Goal: Task Accomplishment & Management: Use online tool/utility

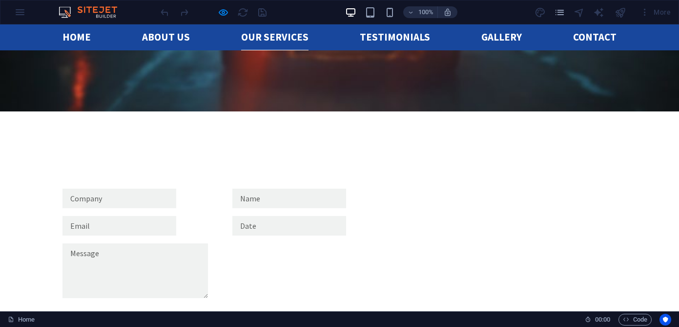
scroll to position [1387, 0]
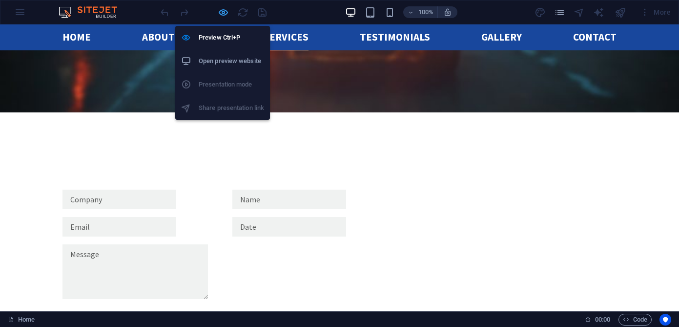
click at [225, 14] on icon "button" at bounding box center [223, 12] width 11 height 11
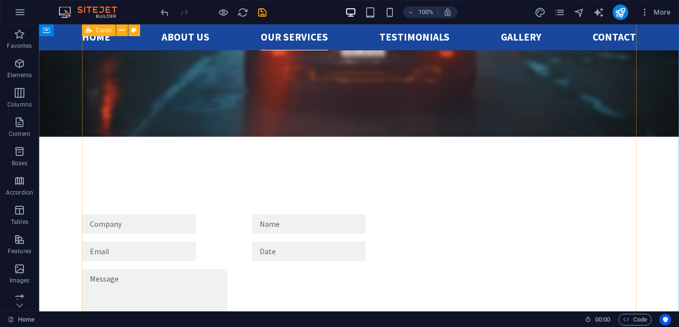
scroll to position [1416, 0]
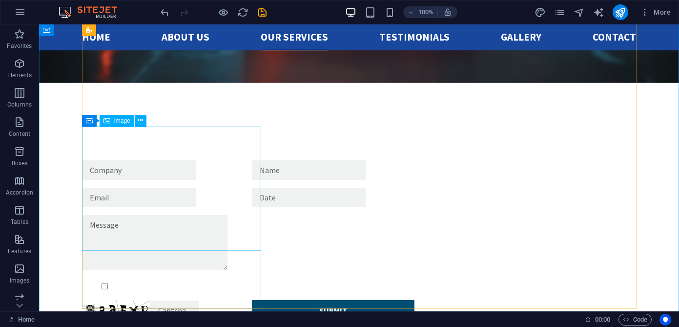
click at [117, 122] on span "Image" at bounding box center [122, 121] width 16 height 6
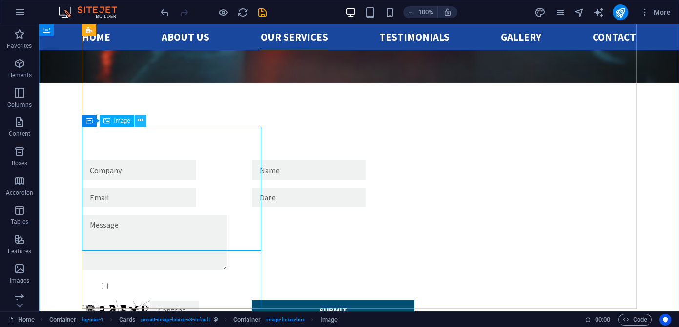
click at [140, 120] on icon at bounding box center [140, 120] width 5 height 10
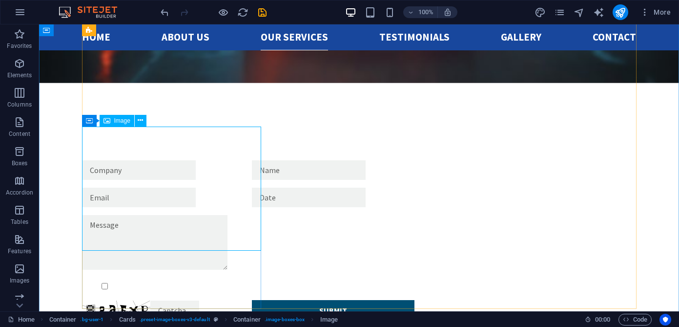
select select "%"
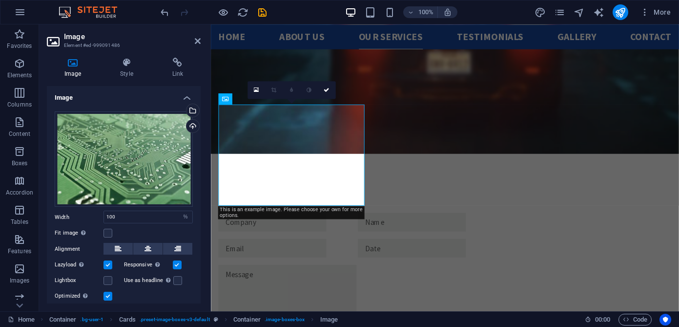
scroll to position [1463, 0]
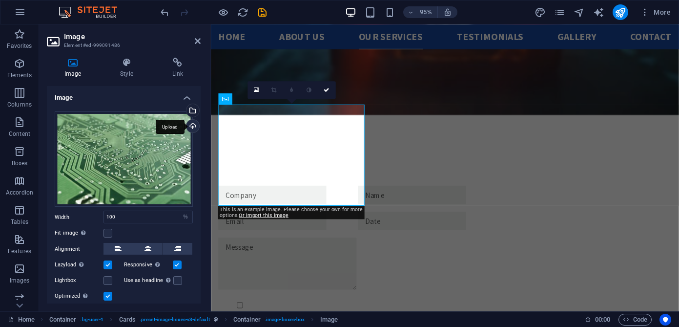
click at [189, 126] on div "Upload" at bounding box center [191, 127] width 15 height 15
click at [191, 124] on div "Upload" at bounding box center [191, 127] width 15 height 15
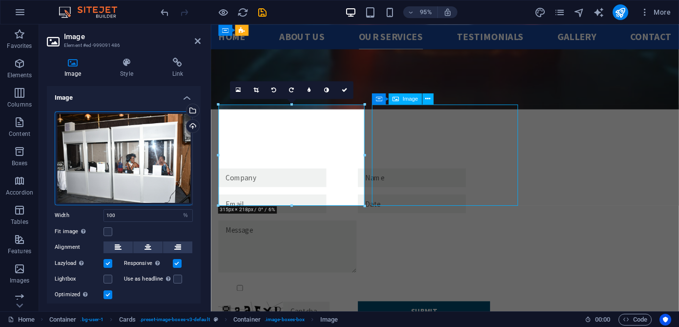
scroll to position [1416, 0]
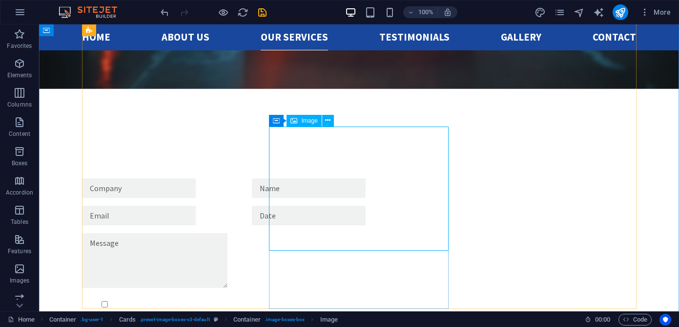
scroll to position [1463, 0]
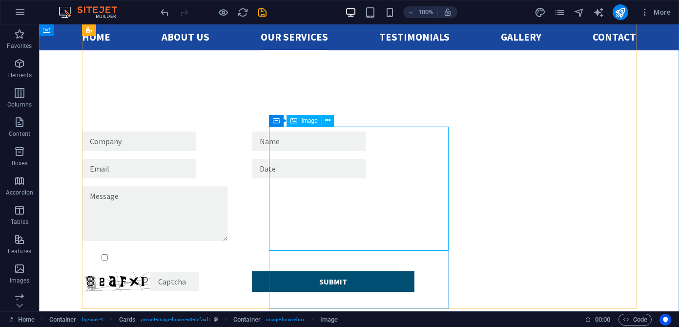
select select "%"
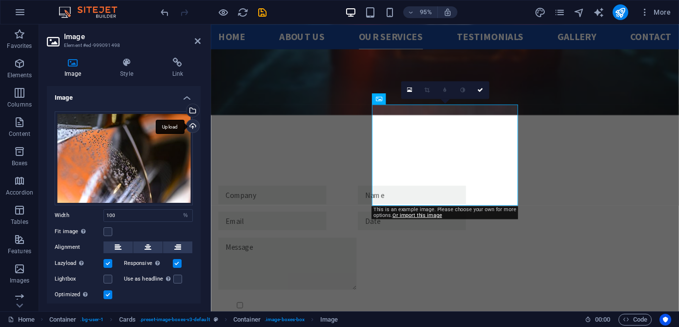
click at [190, 127] on div "Upload" at bounding box center [191, 127] width 15 height 15
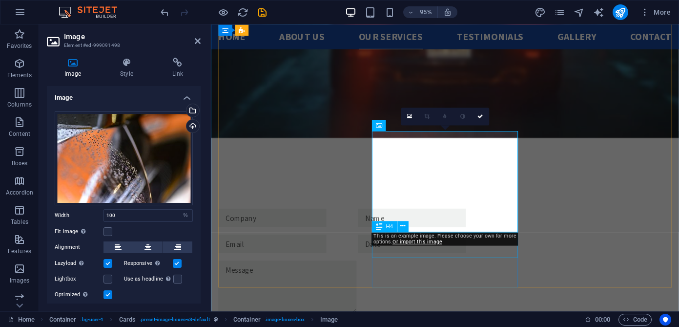
scroll to position [1420, 0]
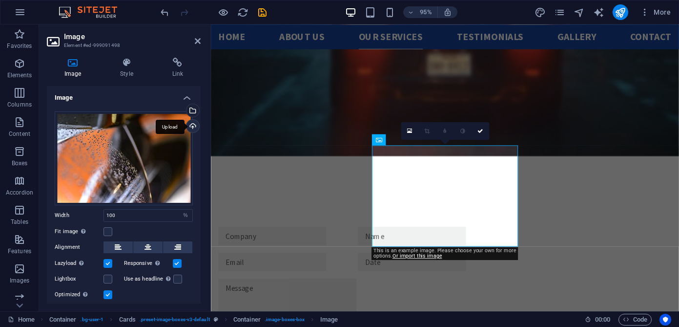
click at [189, 126] on div "Upload" at bounding box center [191, 127] width 15 height 15
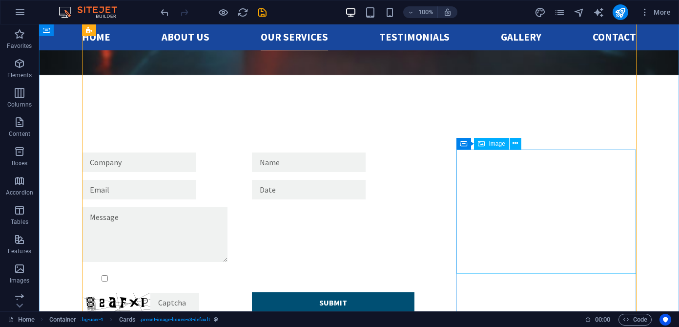
scroll to position [1443, 0]
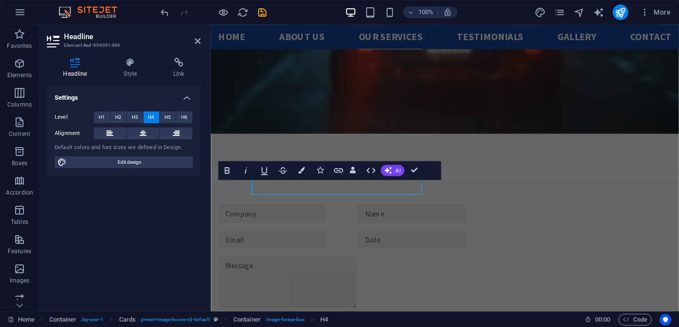
scroll to position [1490, 0]
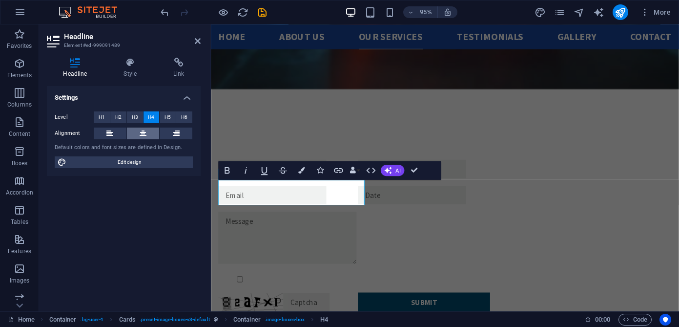
click at [146, 136] on button at bounding box center [143, 133] width 33 height 12
drag, startPoint x: 347, startPoint y: 199, endPoint x: 245, endPoint y: 201, distance: 102.0
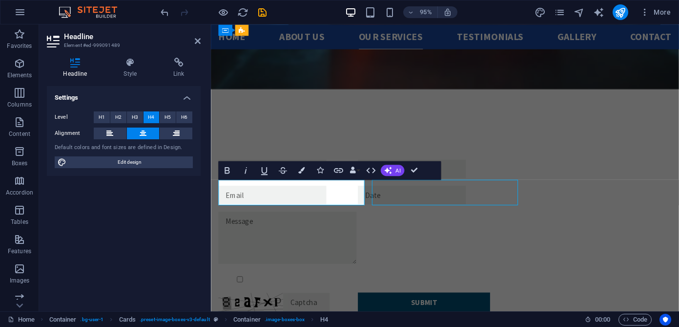
select select "%"
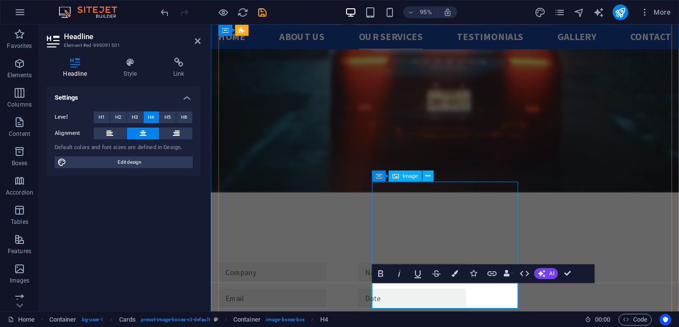
scroll to position [1355, 0]
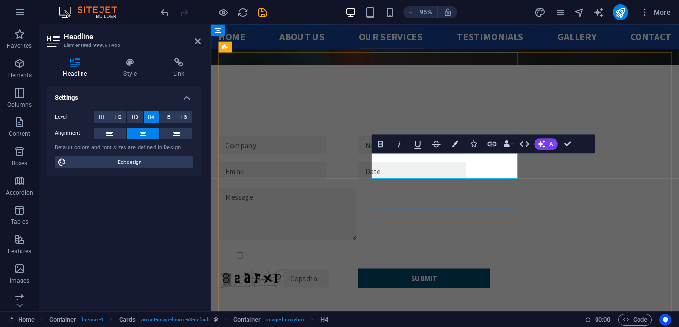
scroll to position [1346, 0]
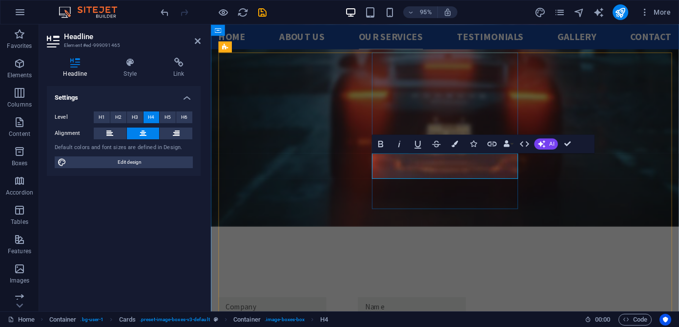
drag, startPoint x: 497, startPoint y: 176, endPoint x: 415, endPoint y: 177, distance: 82.0
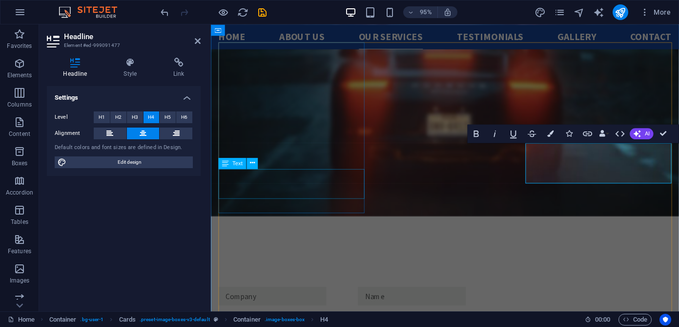
scroll to position [1486, 0]
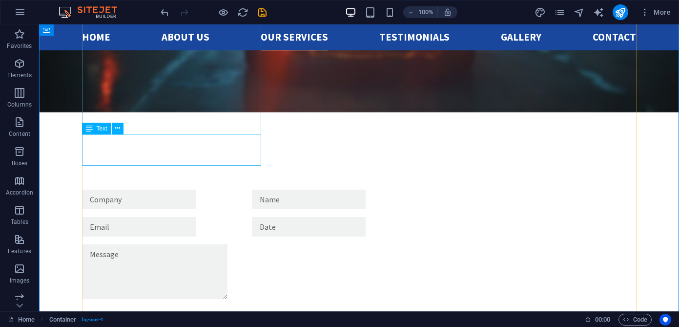
scroll to position [1347, 0]
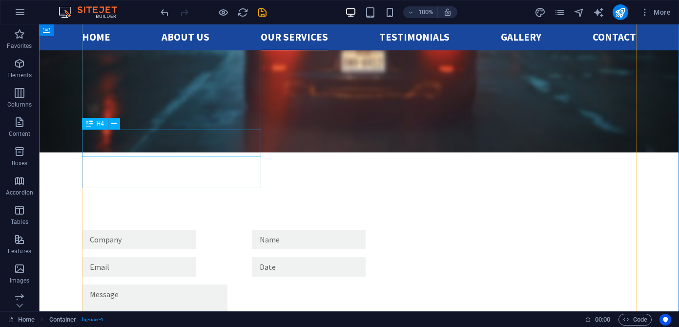
drag, startPoint x: 153, startPoint y: 149, endPoint x: 109, endPoint y: 135, distance: 45.5
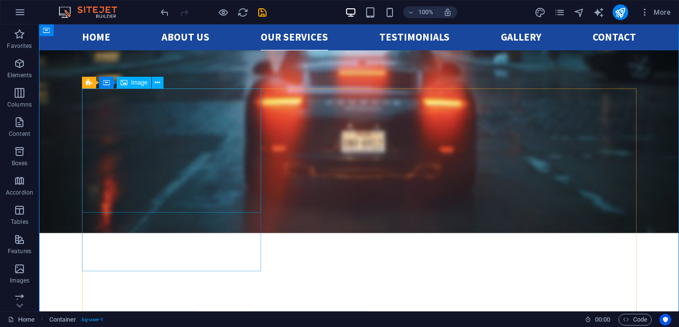
scroll to position [1264, 0]
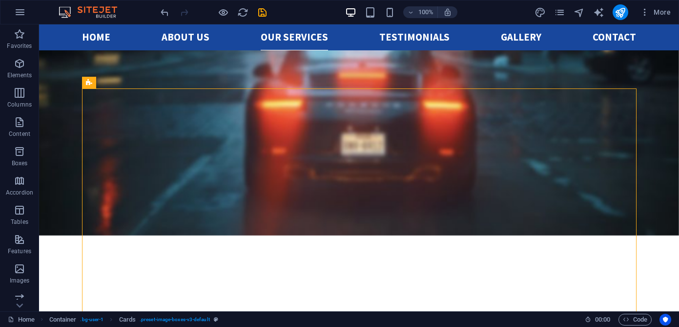
drag, startPoint x: 127, startPoint y: 107, endPoint x: 334, endPoint y: 125, distance: 208.2
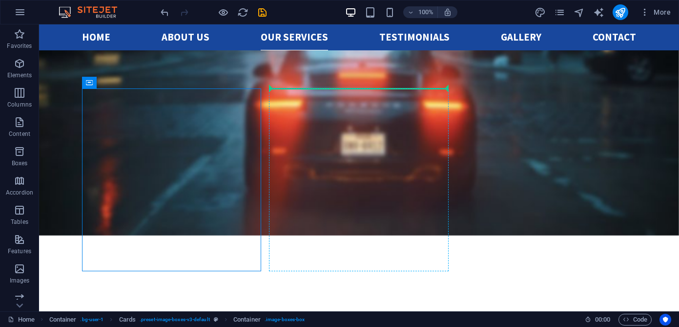
drag, startPoint x: 145, startPoint y: 107, endPoint x: 269, endPoint y: 114, distance: 123.7
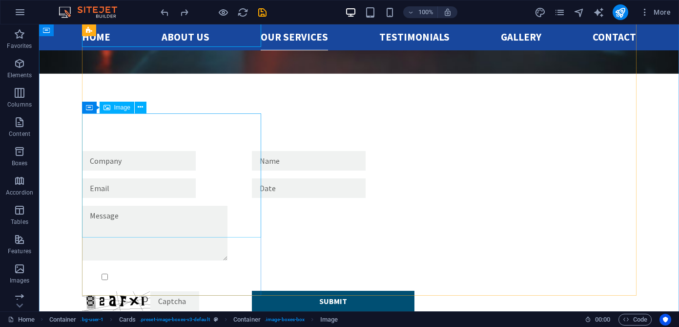
scroll to position [1429, 0]
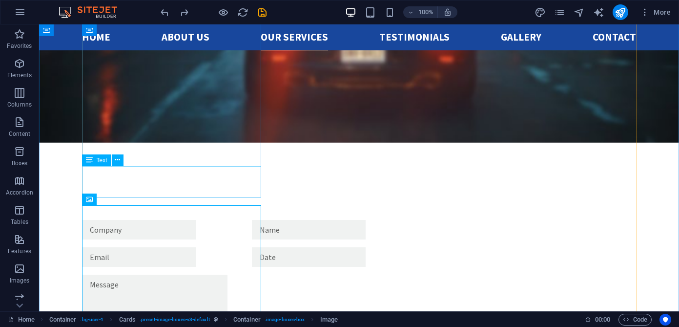
scroll to position [1312, 0]
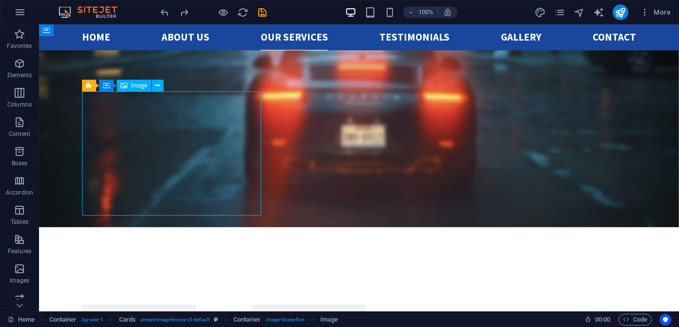
scroll to position [1261, 0]
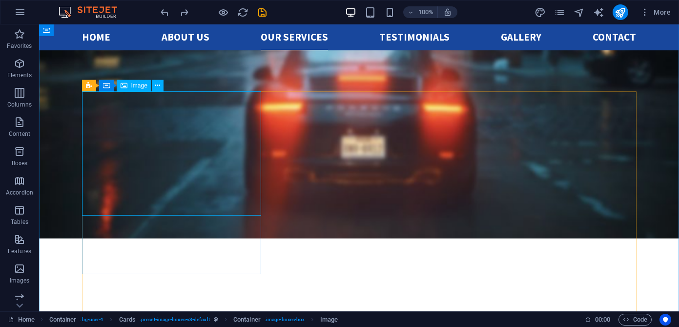
select select "%"
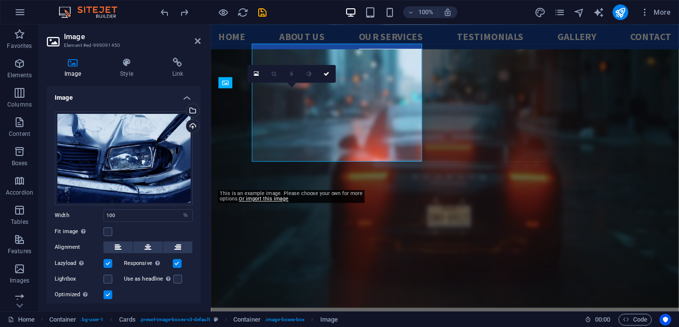
scroll to position [1308, 0]
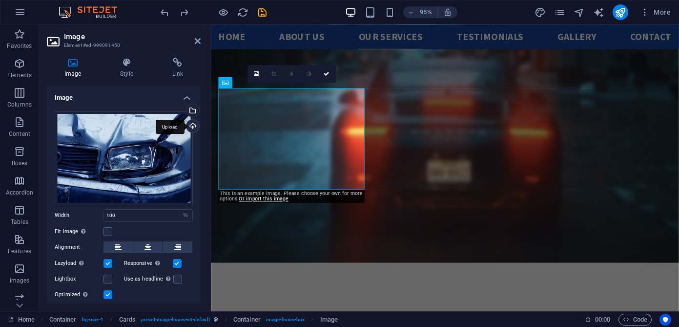
click at [190, 124] on div "Upload" at bounding box center [191, 127] width 15 height 15
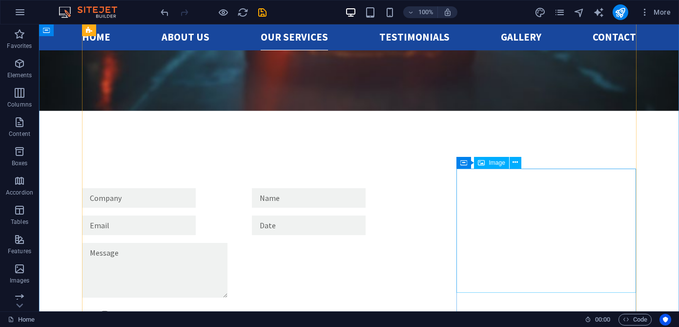
scroll to position [1405, 0]
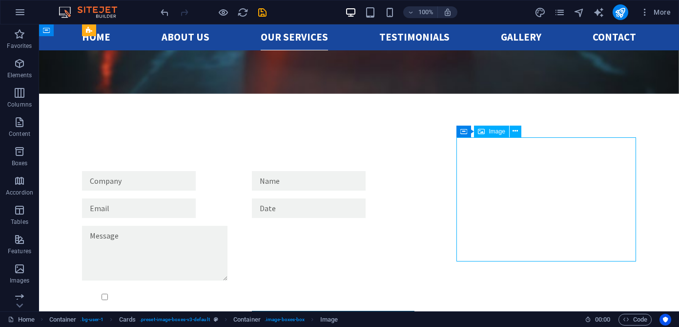
select select "%"
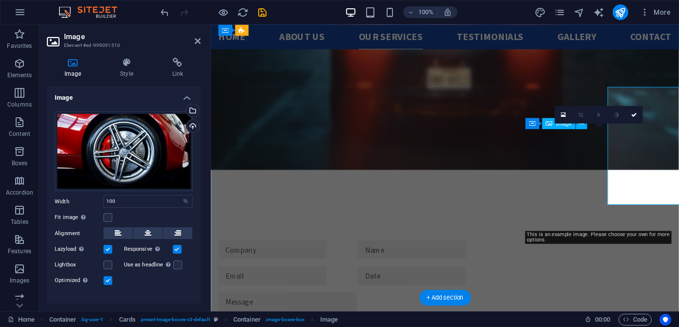
scroll to position [1452, 0]
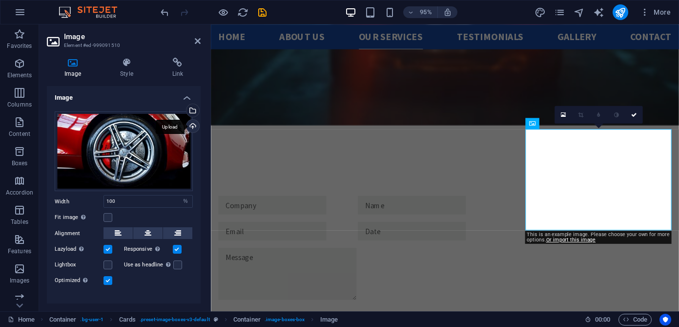
click at [188, 125] on div "Upload" at bounding box center [191, 127] width 15 height 15
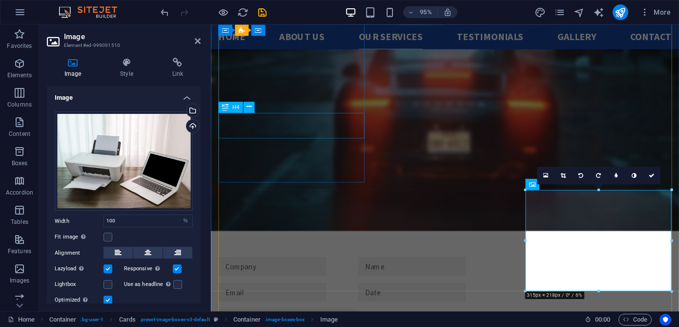
scroll to position [1382, 0]
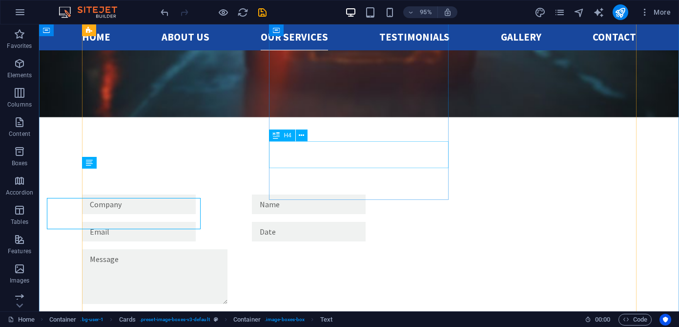
scroll to position [1335, 0]
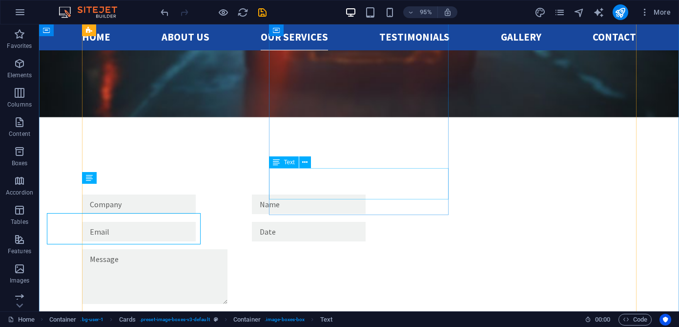
scroll to position [1335, 0]
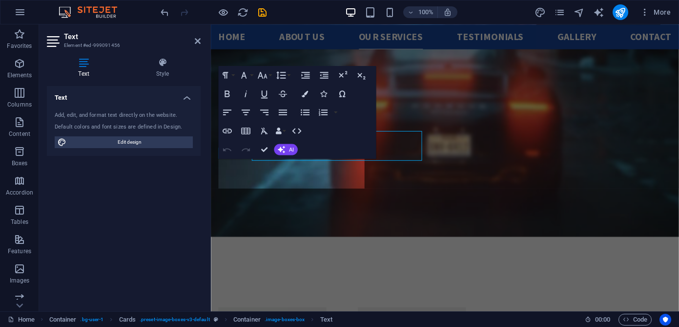
scroll to position [1382, 0]
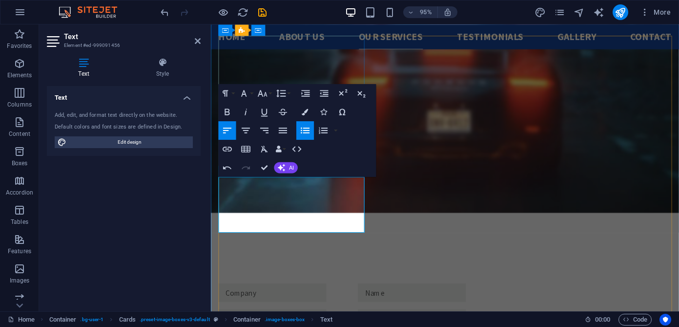
scroll to position [1353, 0]
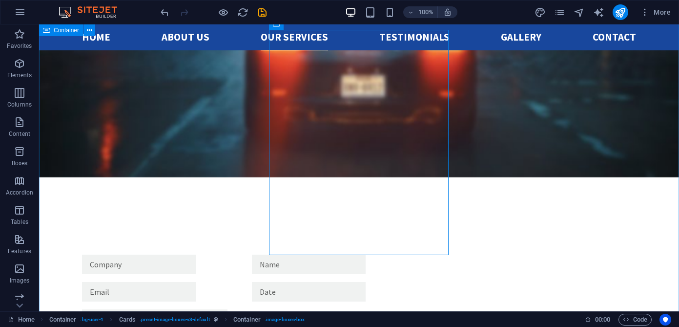
scroll to position [1322, 0]
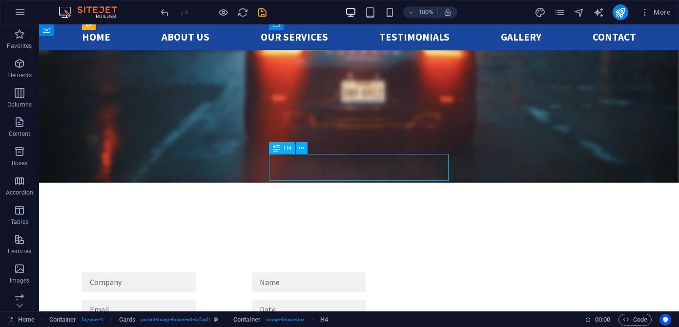
scroll to position [1369, 0]
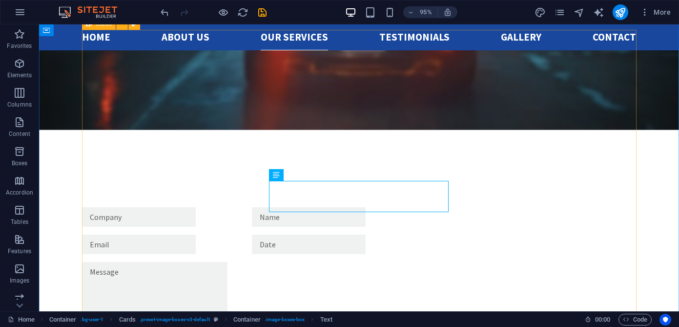
scroll to position [1322, 0]
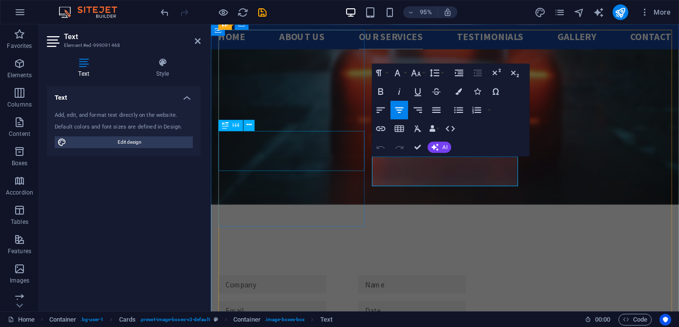
drag, startPoint x: 516, startPoint y: 180, endPoint x: 369, endPoint y: 163, distance: 148.3
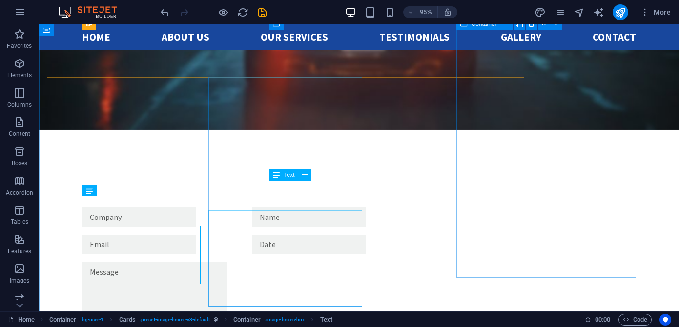
scroll to position [1322, 0]
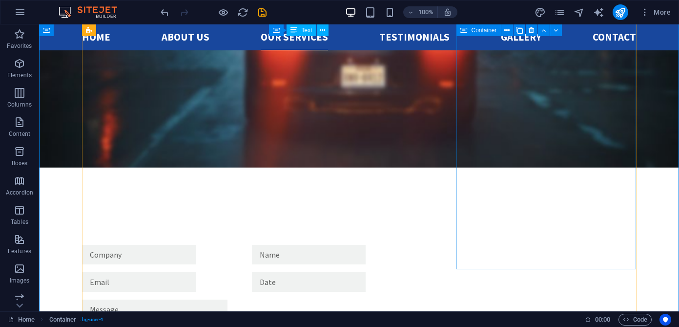
scroll to position [1331, 0]
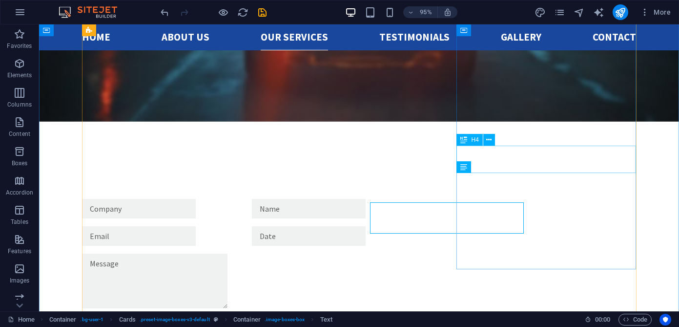
scroll to position [1331, 0]
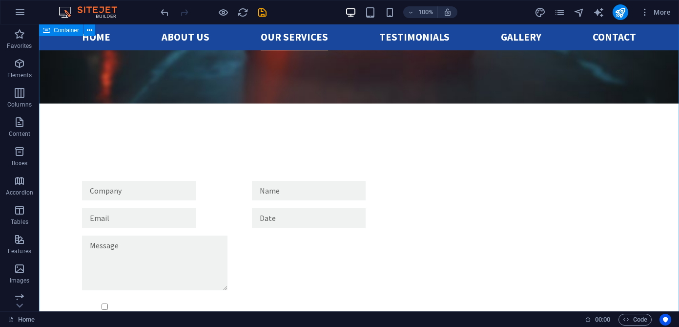
scroll to position [1393, 0]
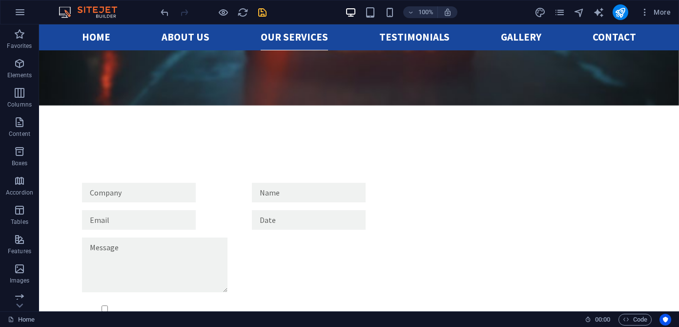
click at [263, 17] on icon "save" at bounding box center [262, 12] width 11 height 11
checkbox input "false"
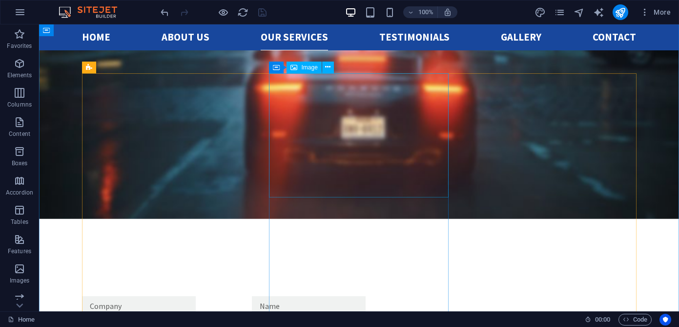
scroll to position [1279, 0]
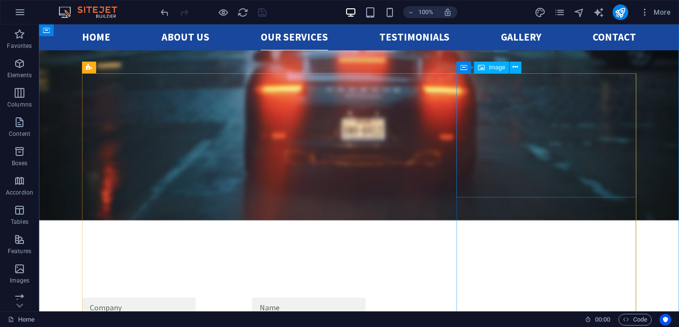
click at [491, 70] on div "Image" at bounding box center [491, 67] width 35 height 12
select select "%"
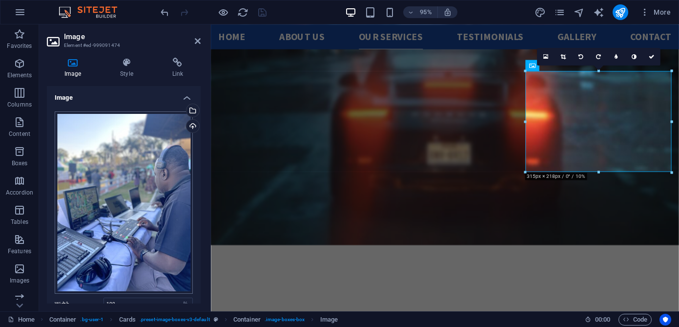
scroll to position [32, 0]
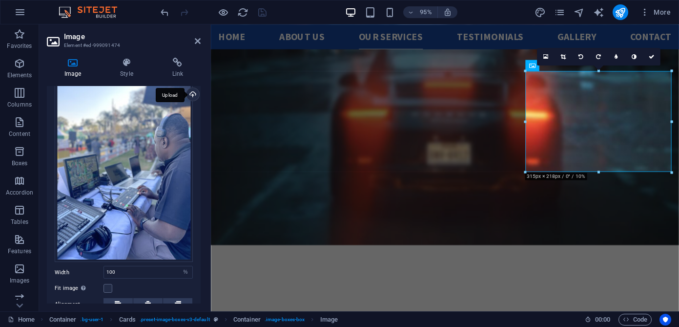
click at [190, 90] on div "Upload" at bounding box center [191, 95] width 15 height 15
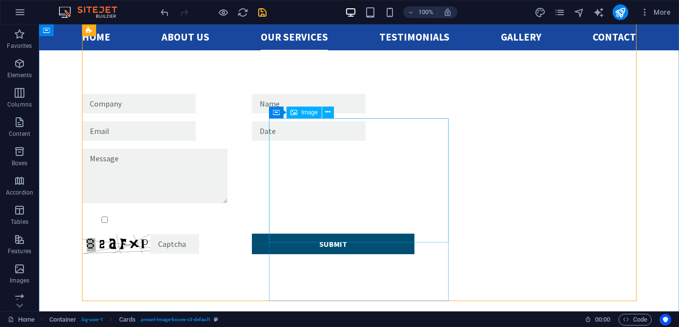
scroll to position [1512, 0]
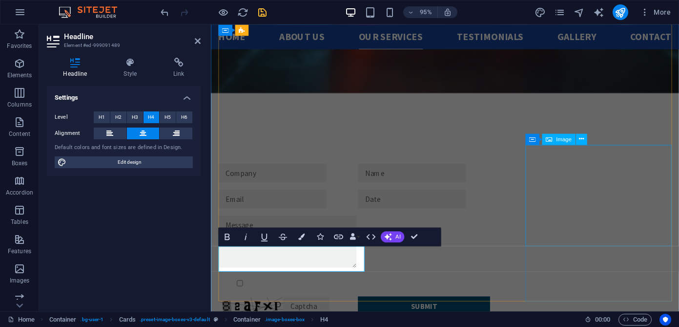
scroll to position [1486, 0]
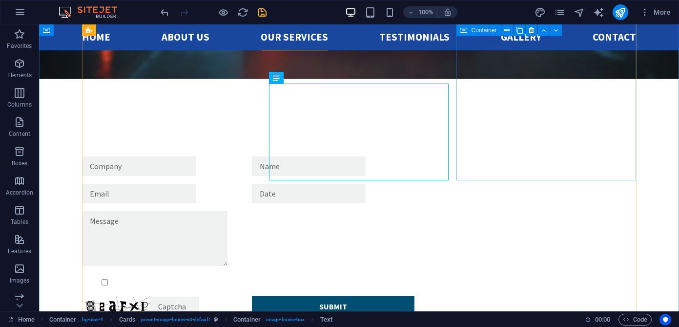
scroll to position [1419, 0]
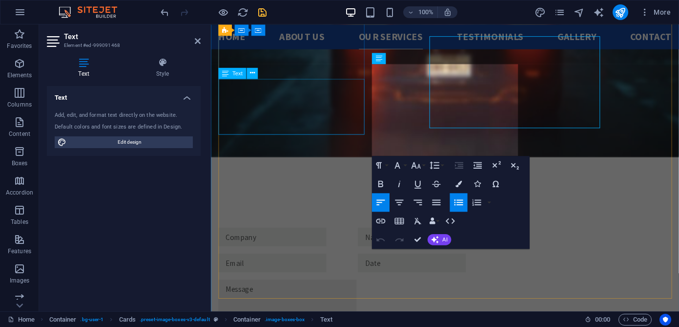
scroll to position [1466, 0]
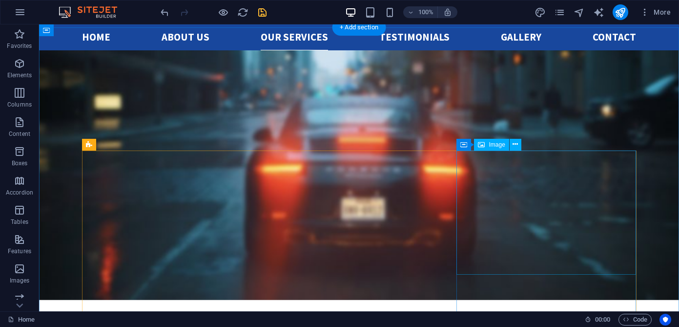
scroll to position [1198, 0]
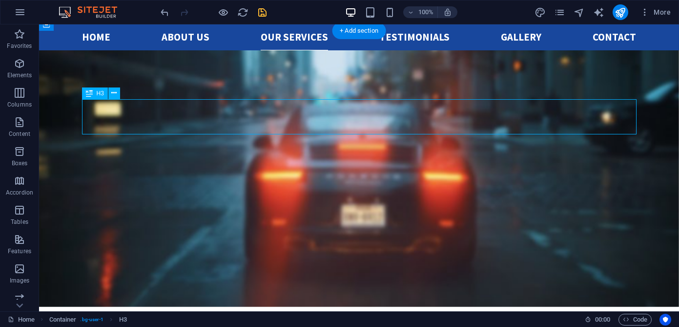
scroll to position [1222, 0]
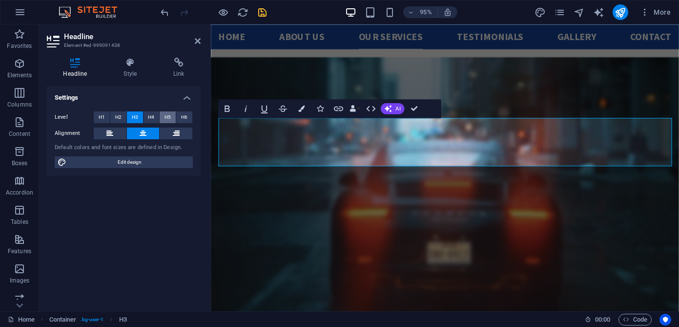
click at [167, 116] on span "H5" at bounding box center [167, 117] width 6 height 12
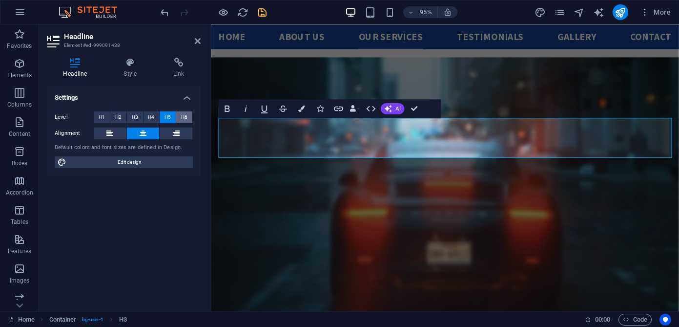
click at [184, 116] on span "H6" at bounding box center [184, 117] width 6 height 12
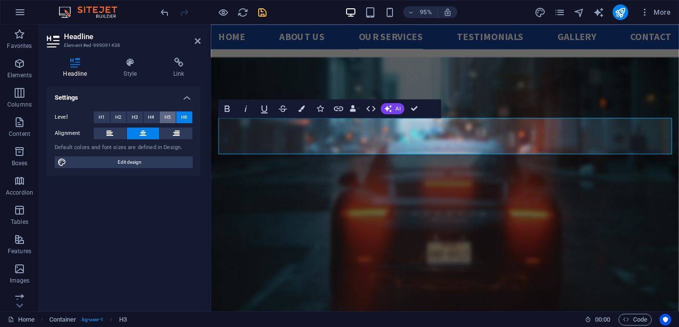
click at [166, 117] on span "H5" at bounding box center [167, 117] width 6 height 12
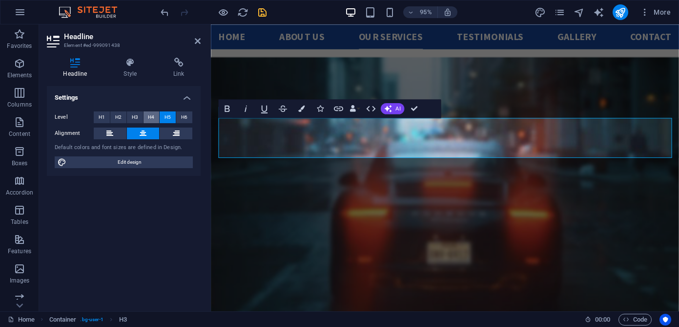
click at [151, 117] on span "H4" at bounding box center [151, 117] width 6 height 12
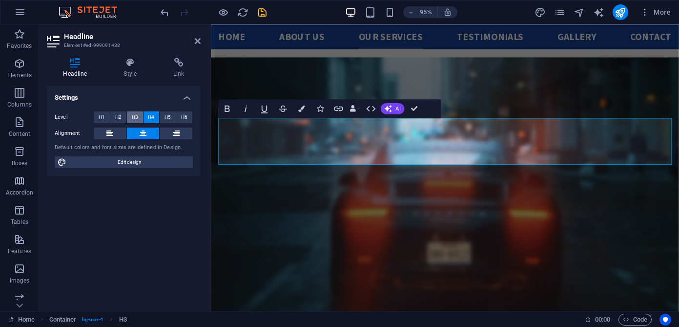
click at [132, 116] on span "H3" at bounding box center [135, 117] width 6 height 12
click at [301, 107] on icon "button" at bounding box center [301, 108] width 6 height 6
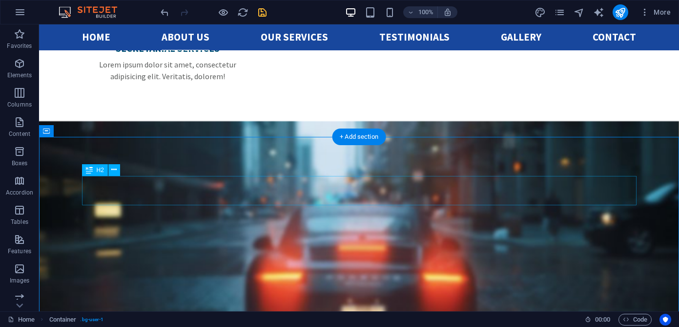
scroll to position [1091, 0]
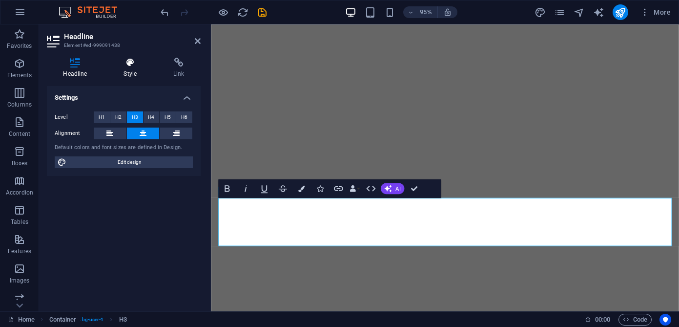
click at [130, 60] on icon at bounding box center [130, 63] width 46 height 10
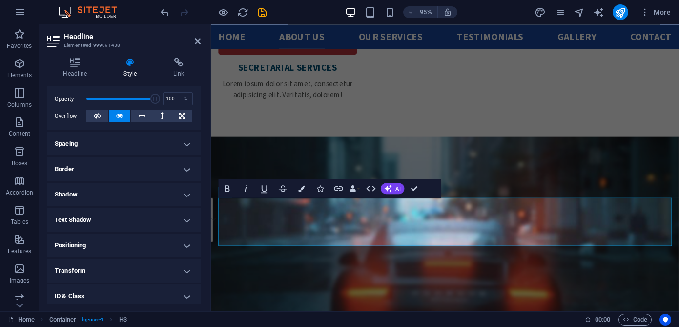
scroll to position [142, 0]
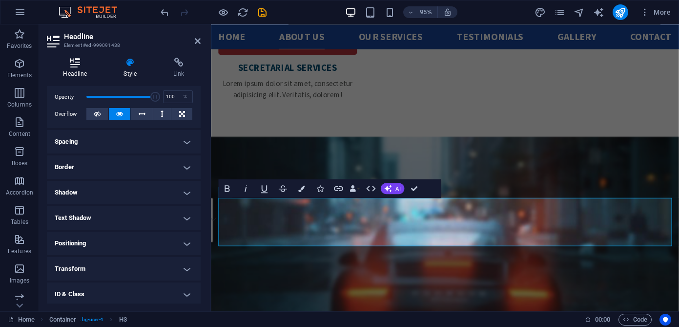
click at [71, 68] on h4 "Headline" at bounding box center [77, 68] width 61 height 20
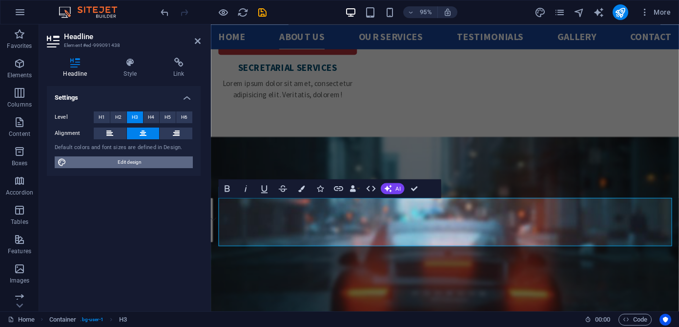
click at [150, 164] on span "Edit design" at bounding box center [129, 162] width 121 height 12
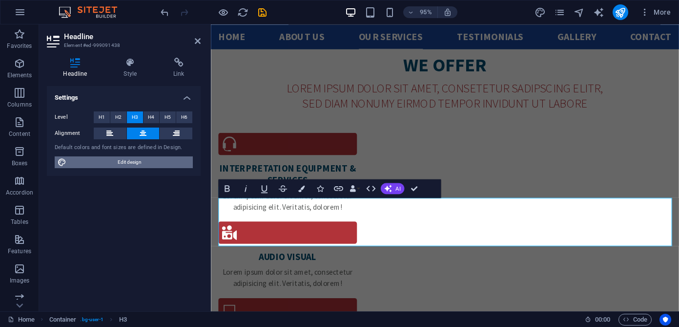
scroll to position [1368, 0]
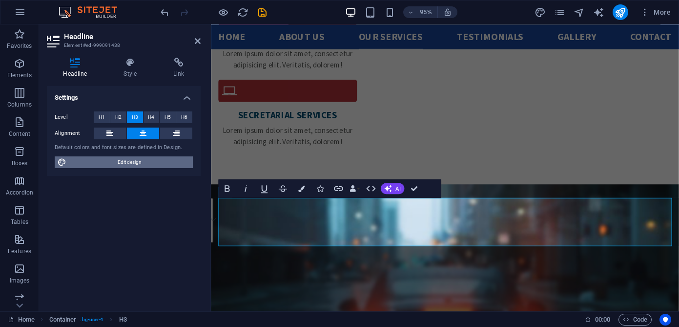
select select "px"
select select "400"
select select "px"
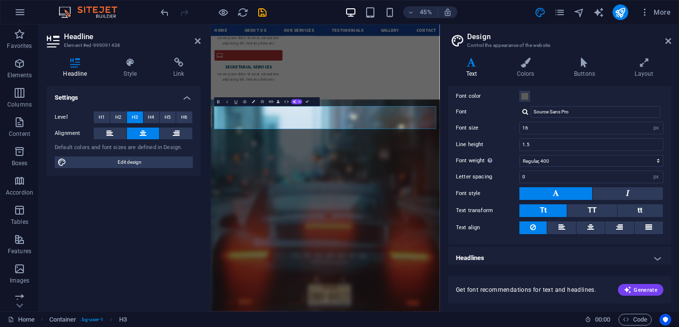
scroll to position [41, 0]
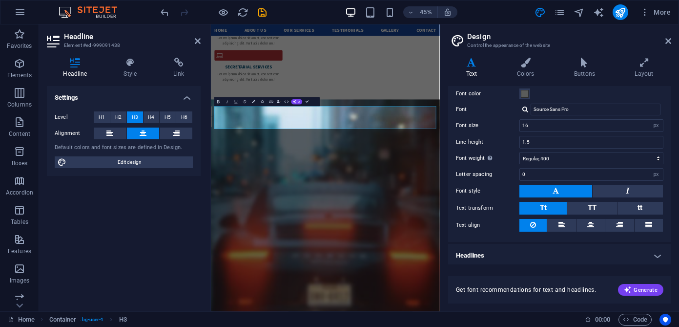
click at [554, 205] on button "Tt" at bounding box center [542, 208] width 47 height 13
click at [584, 206] on button "TT" at bounding box center [591, 208] width 49 height 13
click at [553, 206] on button "Tt" at bounding box center [542, 208] width 47 height 13
click at [637, 209] on span "tt" at bounding box center [639, 207] width 5 height 9
click at [535, 207] on button "Tt" at bounding box center [542, 208] width 47 height 13
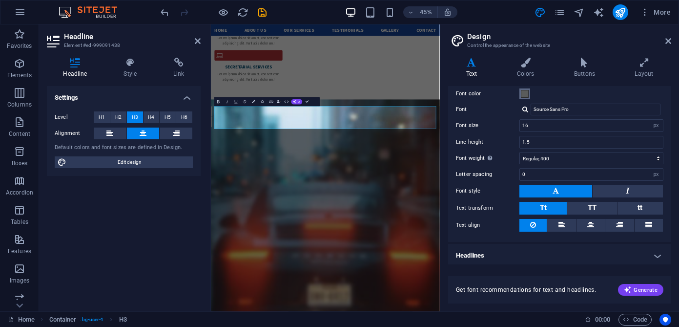
click at [523, 93] on span at bounding box center [525, 94] width 8 height 8
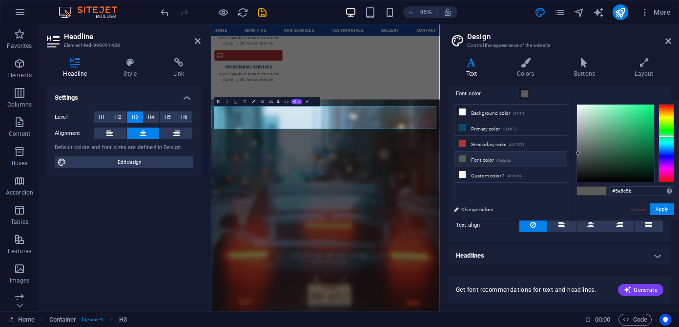
click at [523, 163] on li "Font color #5a5c5b" at bounding box center [510, 159] width 112 height 16
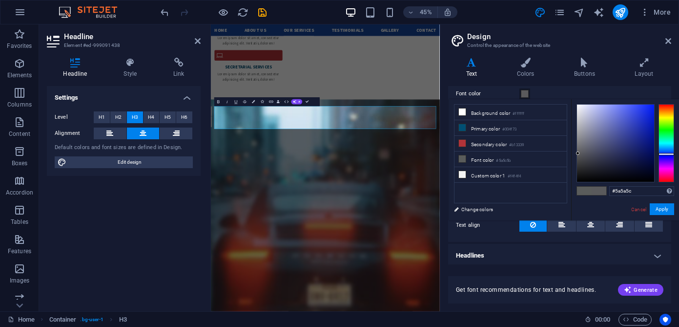
click at [664, 154] on div at bounding box center [666, 143] width 16 height 78
click at [577, 150] on div at bounding box center [615, 142] width 77 height 77
type input "#656565"
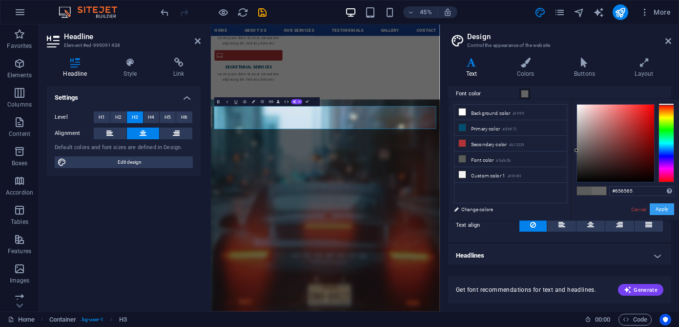
click at [661, 210] on button "Apply" at bounding box center [662, 209] width 24 height 12
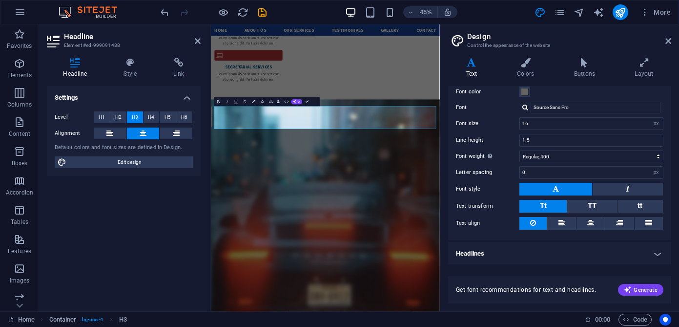
scroll to position [0, 0]
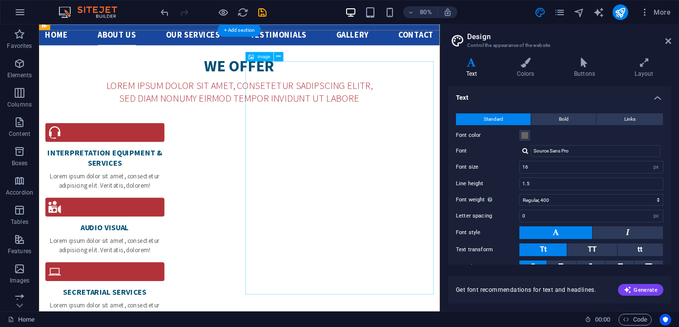
scroll to position [892, 0]
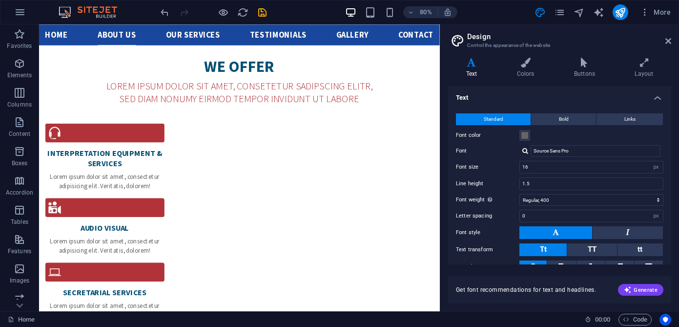
click at [664, 39] on h2 "Design" at bounding box center [569, 36] width 204 height 9
click at [670, 39] on icon at bounding box center [668, 41] width 6 height 8
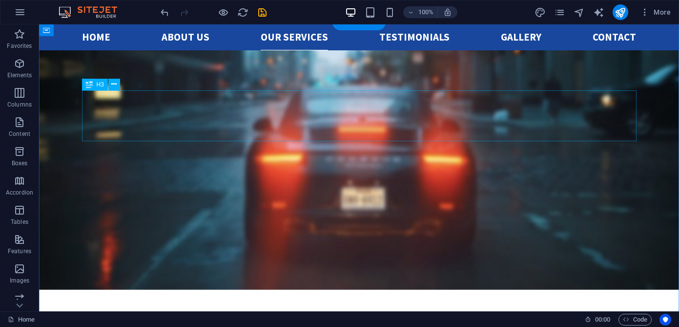
scroll to position [1207, 0]
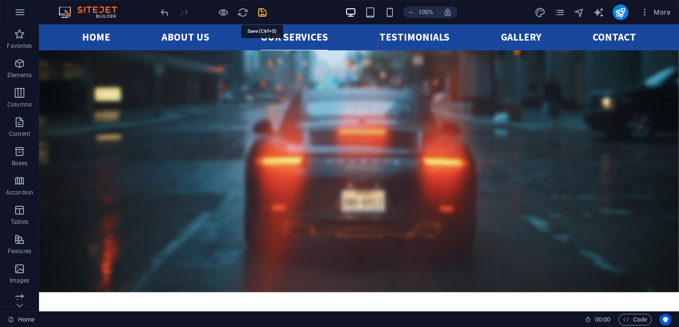
click at [265, 16] on icon "save" at bounding box center [262, 12] width 11 height 11
checkbox input "false"
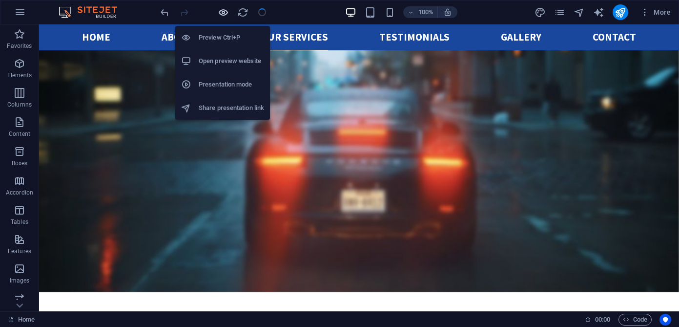
click at [224, 12] on icon "button" at bounding box center [223, 12] width 11 height 11
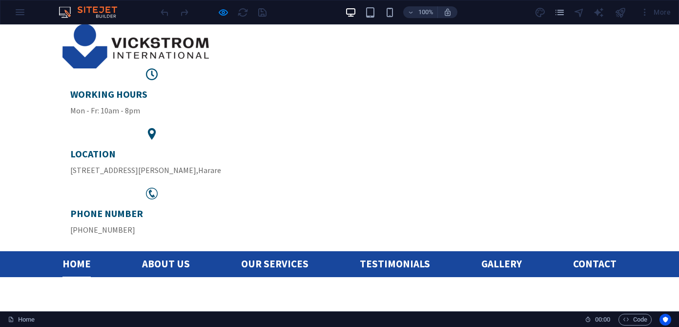
scroll to position [66, 0]
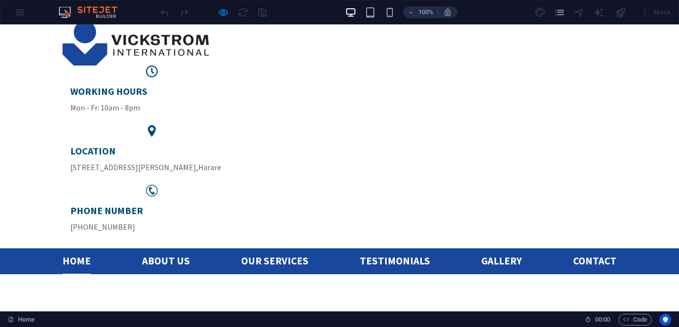
drag, startPoint x: 487, startPoint y: 177, endPoint x: 235, endPoint y: 180, distance: 252.4
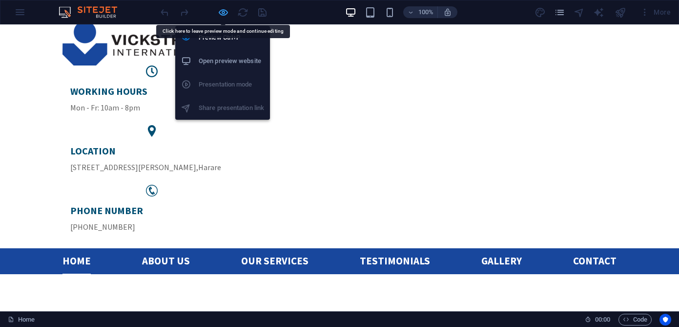
click at [222, 10] on icon "button" at bounding box center [223, 12] width 11 height 11
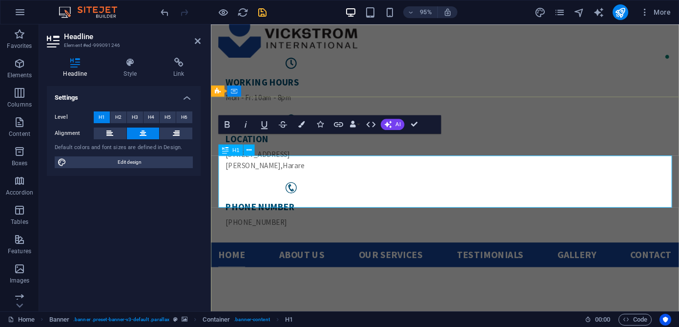
scroll to position [49, 0]
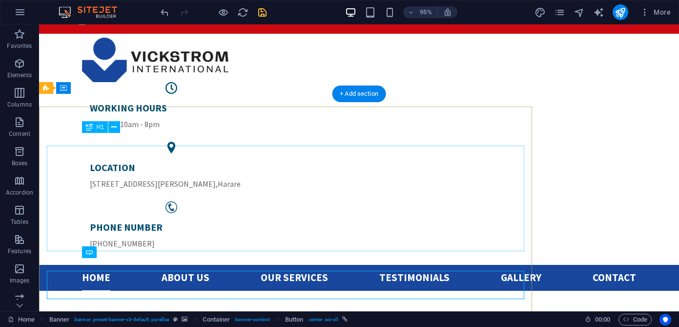
scroll to position [43, 0]
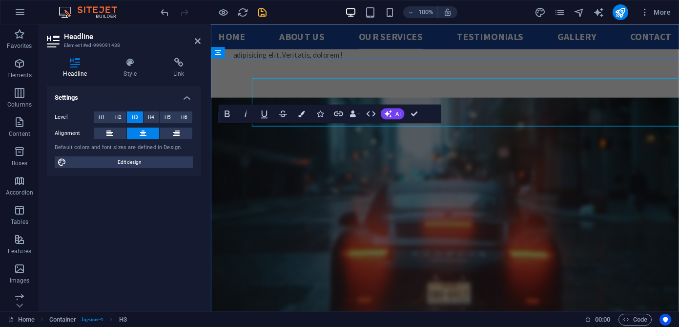
scroll to position [1238, 0]
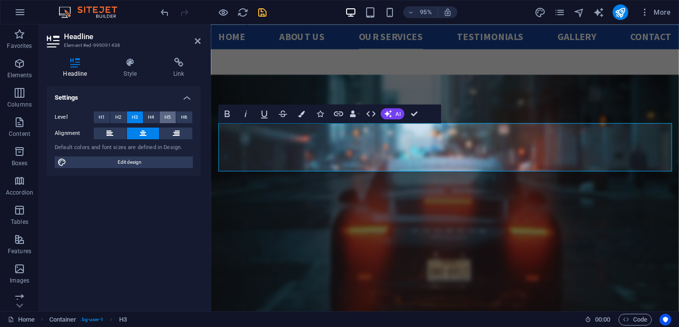
click at [167, 117] on span "H5" at bounding box center [167, 117] width 6 height 12
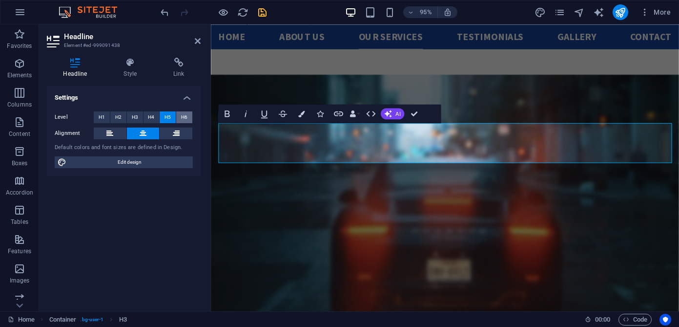
click at [179, 116] on button "H6" at bounding box center [184, 117] width 16 height 12
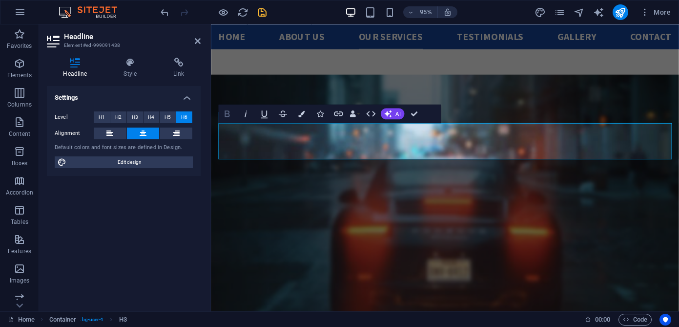
click at [231, 114] on icon "button" at bounding box center [227, 113] width 11 height 11
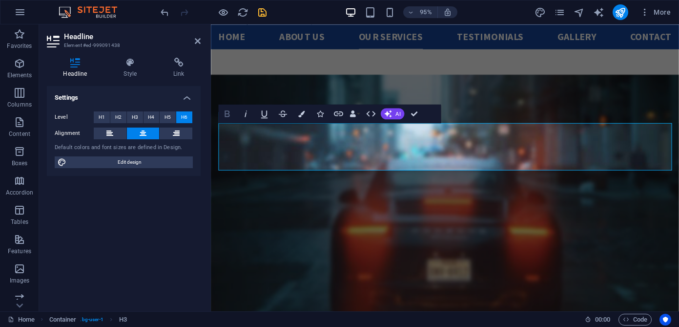
click at [231, 114] on icon "button" at bounding box center [227, 113] width 11 height 11
click at [229, 114] on icon "button" at bounding box center [227, 113] width 5 height 6
click at [229, 115] on icon "button" at bounding box center [227, 113] width 5 height 6
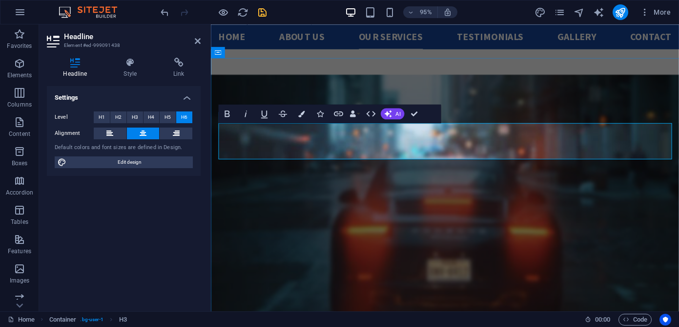
drag, startPoint x: 250, startPoint y: 135, endPoint x: 536, endPoint y: 162, distance: 287.8
click at [184, 164] on span "Edit design" at bounding box center [129, 162] width 121 height 12
select select "px"
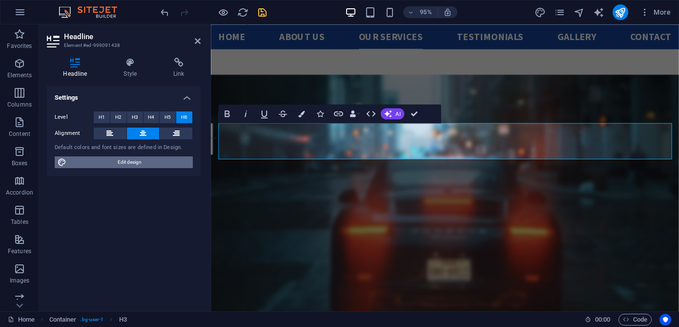
select select "400"
select select "px"
select select "700"
select select "px"
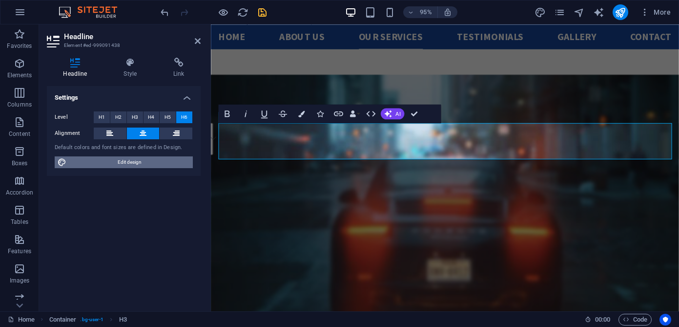
select select "rem"
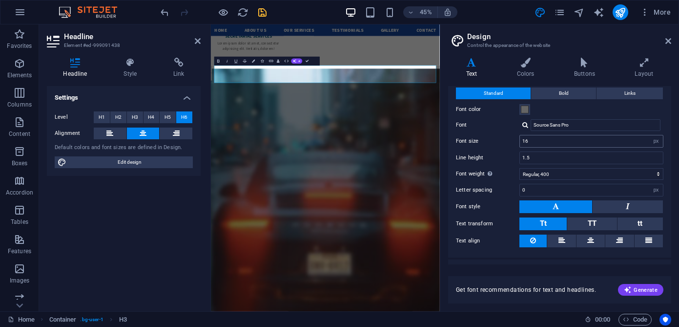
scroll to position [29, 0]
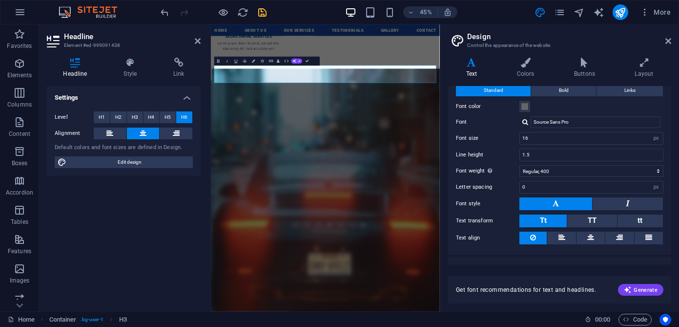
click at [560, 201] on button at bounding box center [555, 203] width 73 height 13
click at [558, 204] on button at bounding box center [555, 203] width 73 height 13
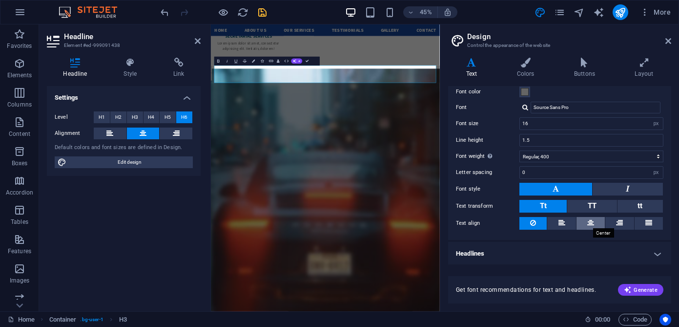
click at [589, 222] on icon at bounding box center [590, 223] width 7 height 12
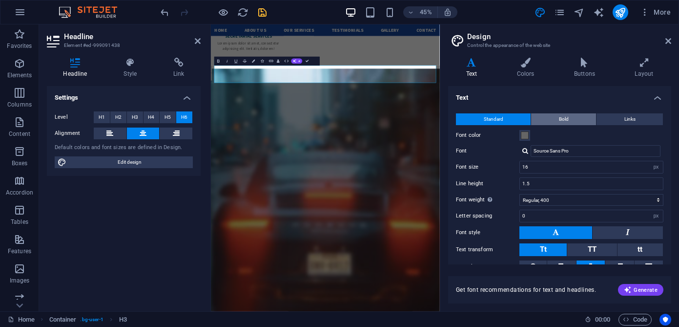
click at [559, 116] on span "Bold" at bounding box center [564, 119] width 10 height 12
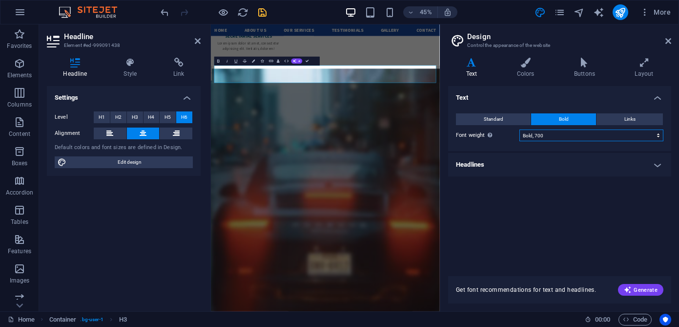
click at [567, 136] on select "Thin, 100 Extra-light, 200 Light, 300 Regular, 400 Medium, 500 Semi-bold, 600 B…" at bounding box center [591, 135] width 144 height 12
select select "400"
click at [519, 129] on select "Thin, 100 Extra-light, 200 Light, 300 Regular, 400 Medium, 500 Semi-bold, 600 B…" at bounding box center [591, 135] width 144 height 12
select select "400"
click at [656, 164] on h4 "Headlines" at bounding box center [559, 164] width 223 height 23
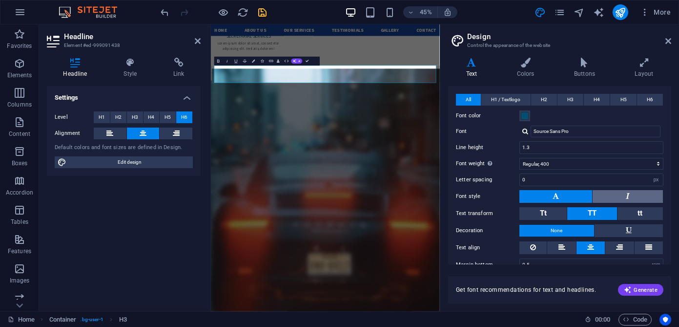
scroll to position [92, 0]
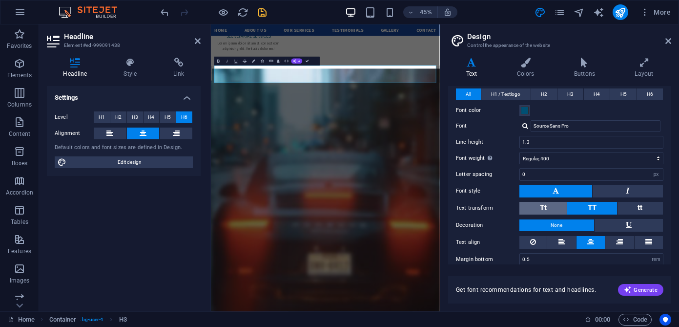
click at [550, 207] on button "Tt" at bounding box center [542, 208] width 47 height 13
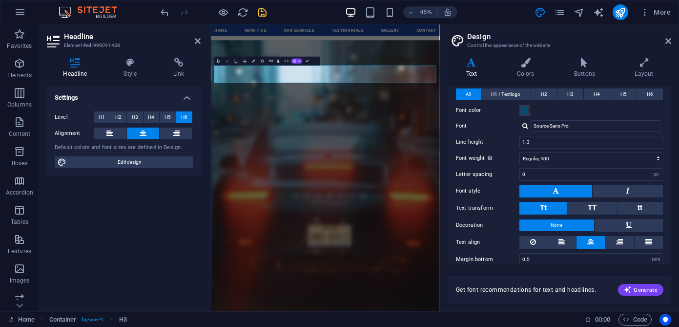
scroll to position [1446, 0]
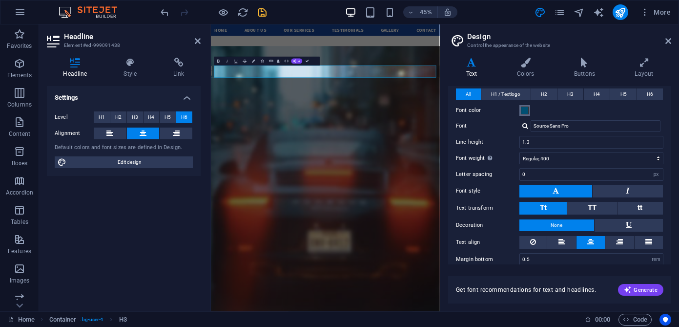
click at [523, 109] on span at bounding box center [525, 110] width 8 height 8
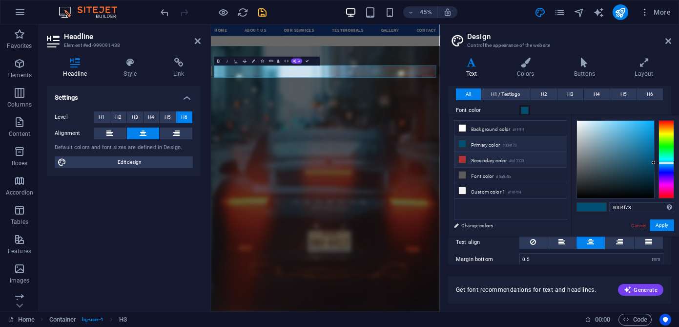
click at [464, 156] on icon at bounding box center [462, 159] width 7 height 7
type input "#b13339"
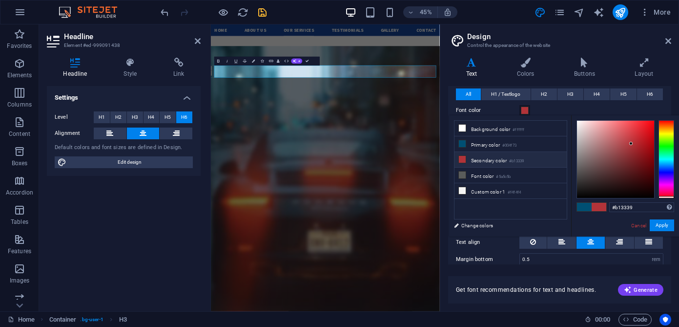
click at [664, 41] on h2 "Design" at bounding box center [569, 36] width 204 height 9
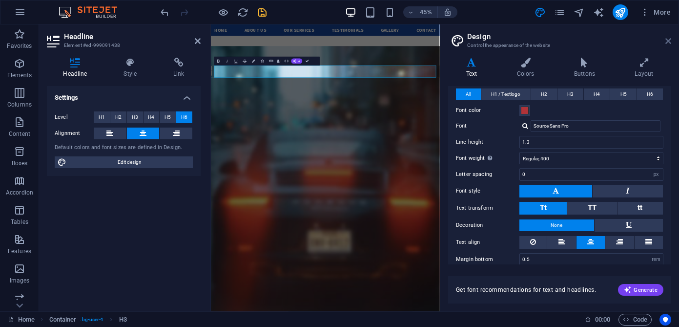
click at [669, 41] on icon at bounding box center [668, 41] width 6 height 8
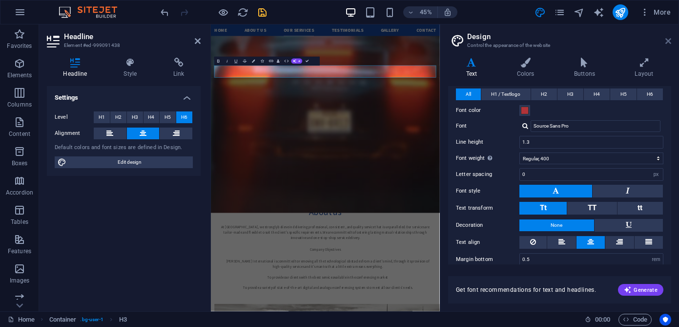
scroll to position [1238, 0]
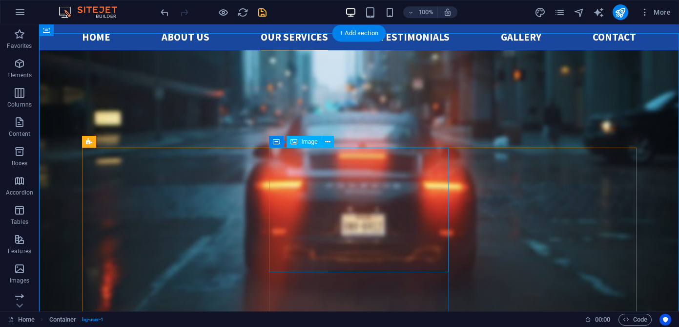
scroll to position [1203, 0]
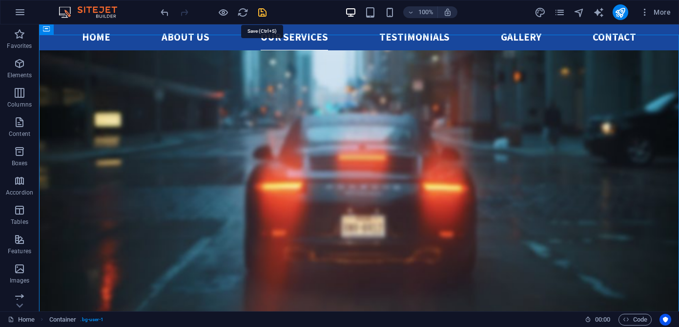
click at [261, 9] on icon "save" at bounding box center [262, 12] width 11 height 11
checkbox input "false"
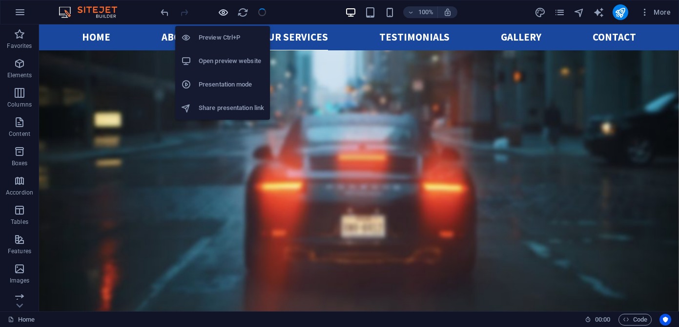
click at [224, 11] on icon "button" at bounding box center [223, 12] width 11 height 11
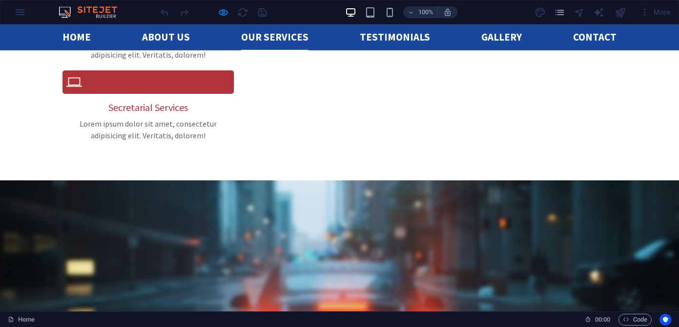
scroll to position [1212, 0]
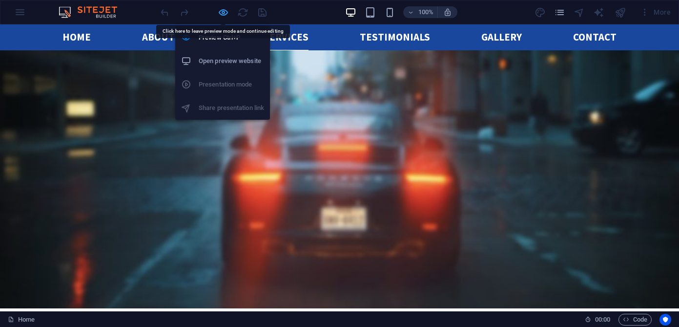
click at [220, 12] on icon "button" at bounding box center [223, 12] width 11 height 11
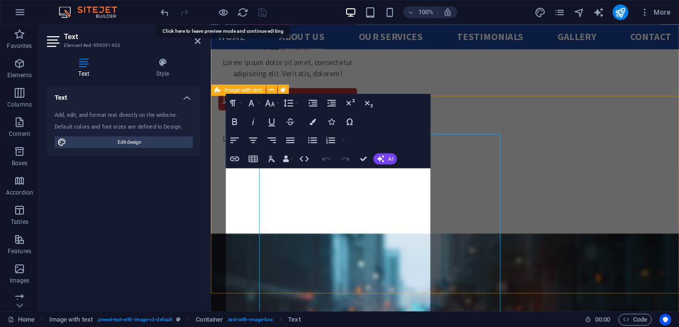
scroll to position [818, 0]
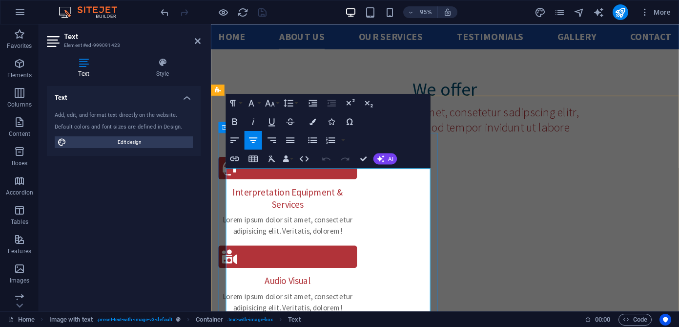
click at [233, 139] on icon "button" at bounding box center [234, 139] width 11 height 11
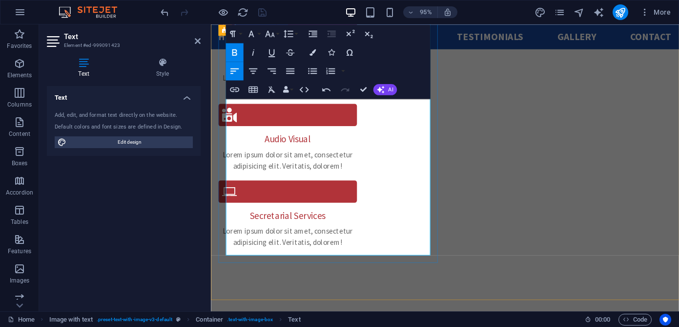
scroll to position [973, 0]
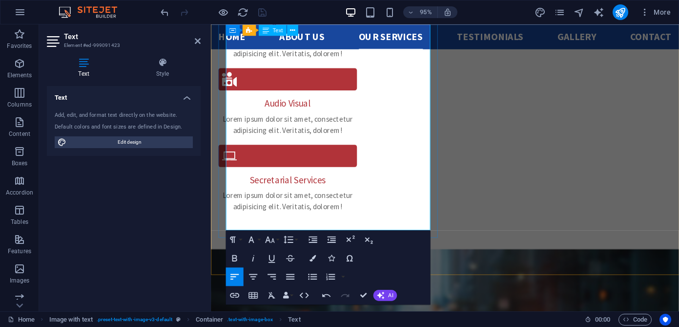
scroll to position [998, 0]
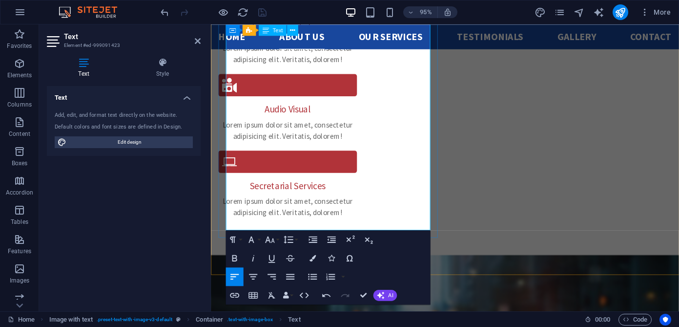
copy div "At [GEOGRAPHIC_DATA], we strongly believe in delivering professional, consisten…"
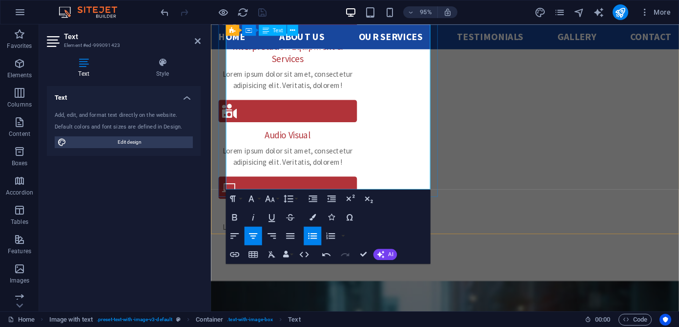
scroll to position [964, 0]
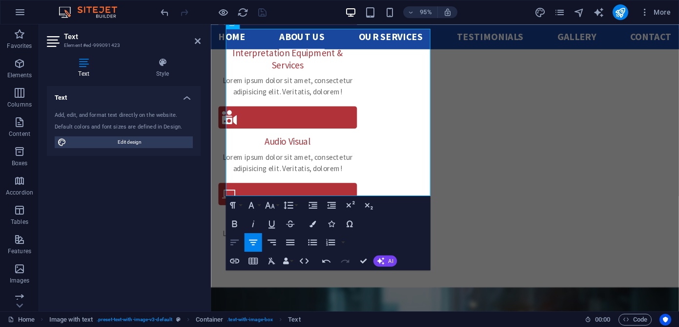
click at [239, 241] on icon "button" at bounding box center [234, 241] width 11 height 11
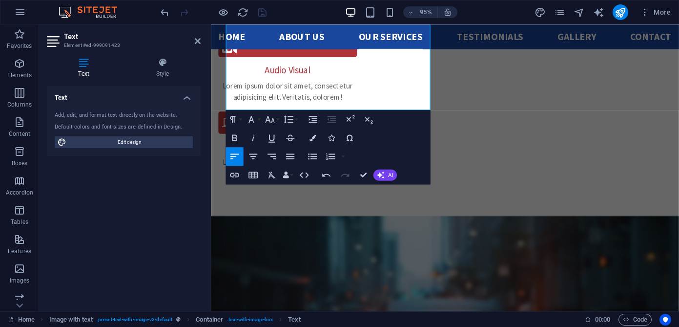
scroll to position [1044, 0]
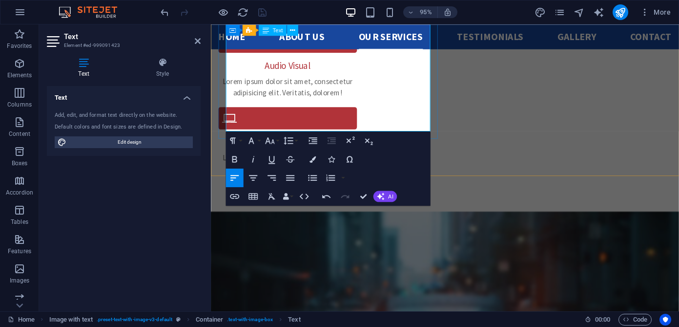
drag, startPoint x: 318, startPoint y: 81, endPoint x: 326, endPoint y: 85, distance: 9.2
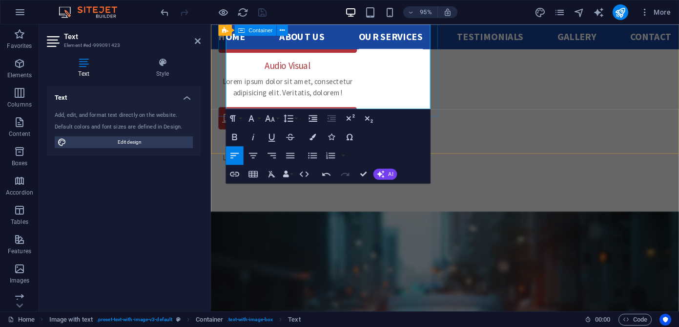
drag, startPoint x: 227, startPoint y: 84, endPoint x: 623, endPoint y: 140, distance: 400.2
click at [83, 67] on icon at bounding box center [84, 63] width 74 height 10
click at [162, 67] on icon at bounding box center [162, 63] width 76 height 10
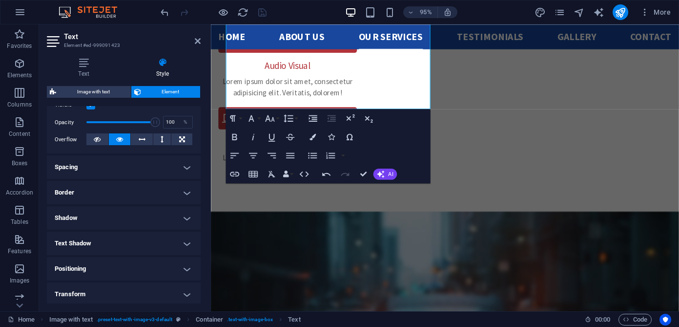
scroll to position [139, 0]
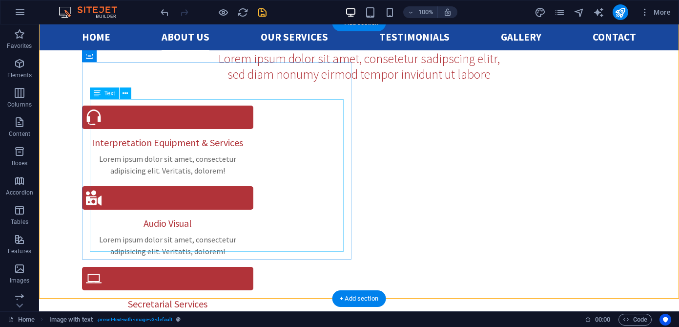
scroll to position [886, 0]
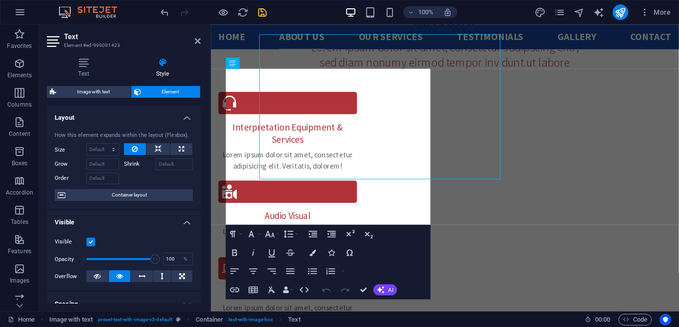
scroll to position [922, 0]
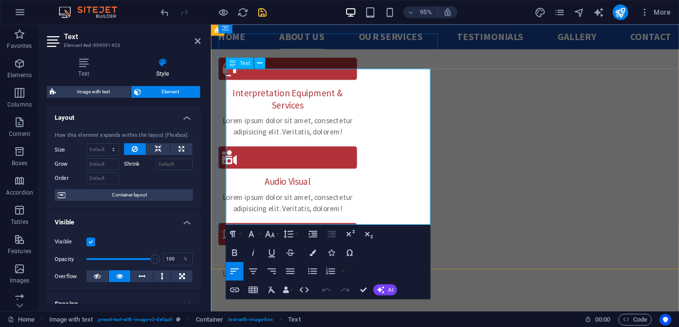
click at [295, 234] on button "Line Height" at bounding box center [290, 233] width 18 height 19
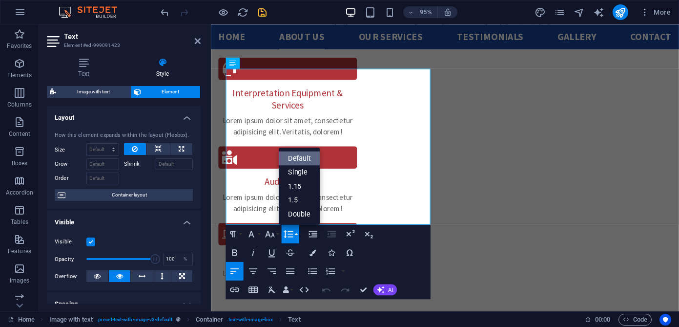
scroll to position [0, 0]
click at [393, 244] on div "Paragraph Format Normal Heading 1 Heading 2 Heading 3 Heading 4 Heading 5 Headi…" at bounding box center [327, 261] width 205 height 74
click at [307, 288] on icon "button" at bounding box center [303, 289] width 9 height 5
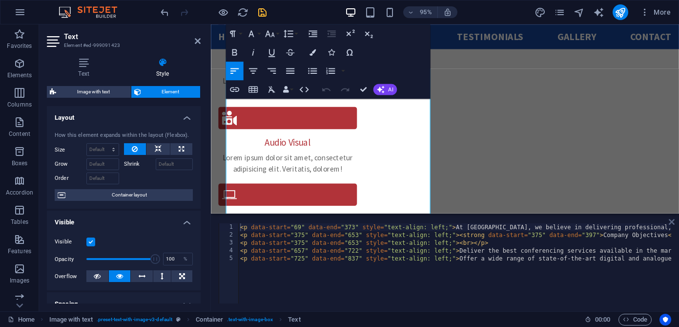
click at [673, 224] on icon at bounding box center [672, 222] width 6 height 8
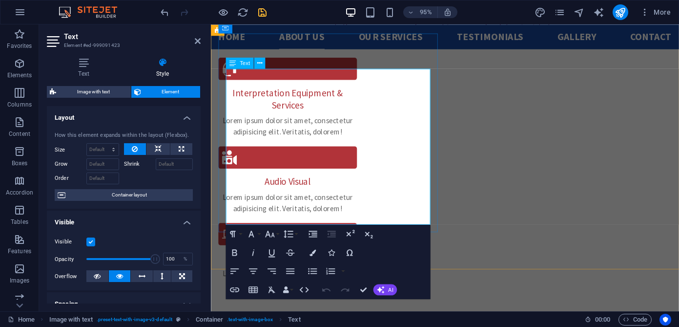
click at [278, 233] on button "Font Size" at bounding box center [272, 233] width 18 height 19
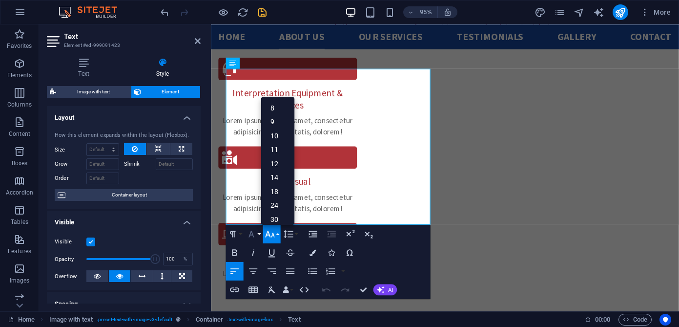
click at [258, 232] on button "Font Family" at bounding box center [253, 233] width 18 height 19
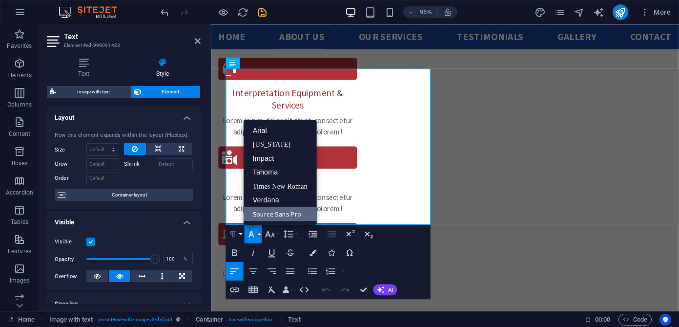
click at [239, 233] on button "Paragraph Format" at bounding box center [234, 233] width 18 height 19
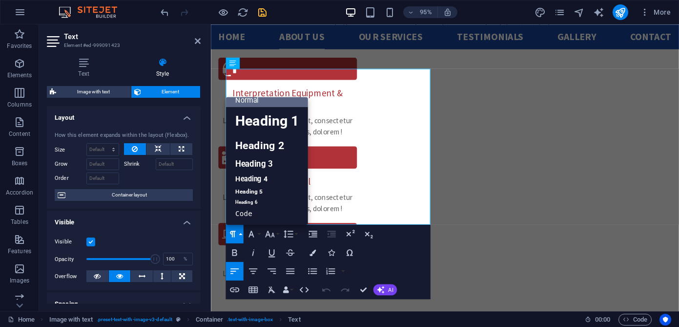
scroll to position [8, 0]
click at [392, 246] on div "Paragraph Format Normal Heading 1 Heading 2 Heading 3 Heading 4 Heading 5 Headi…" at bounding box center [327, 261] width 205 height 74
click at [310, 272] on icon "button" at bounding box center [312, 270] width 11 height 11
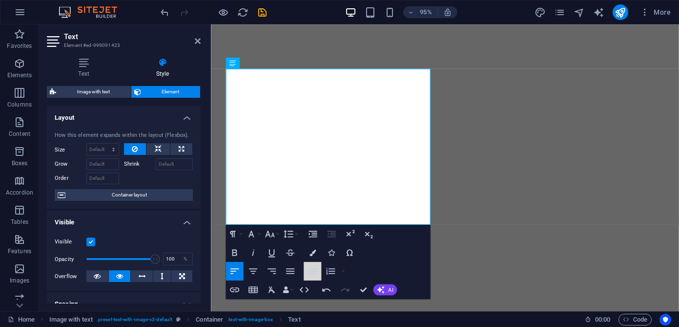
click at [311, 270] on icon "button" at bounding box center [312, 270] width 9 height 6
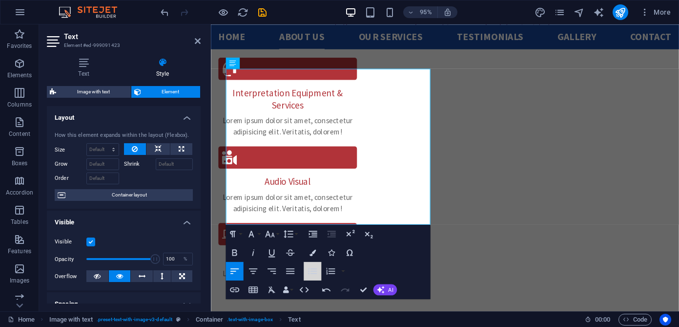
scroll to position [8, 0]
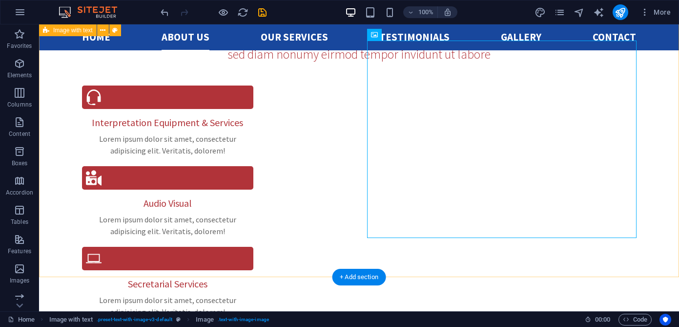
scroll to position [884, 0]
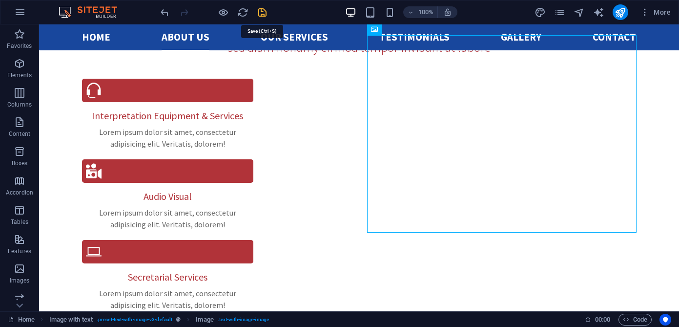
click at [264, 7] on icon "save" at bounding box center [262, 12] width 11 height 11
checkbox input "false"
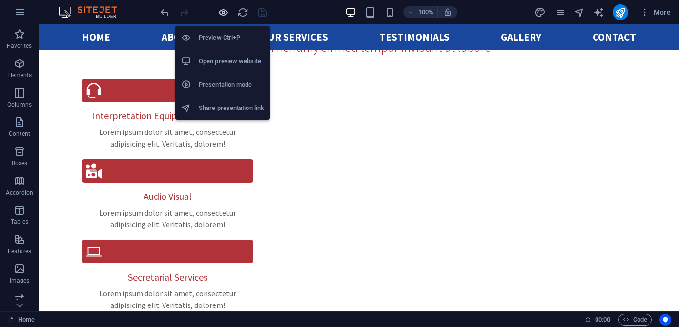
click at [225, 11] on icon "button" at bounding box center [223, 12] width 11 height 11
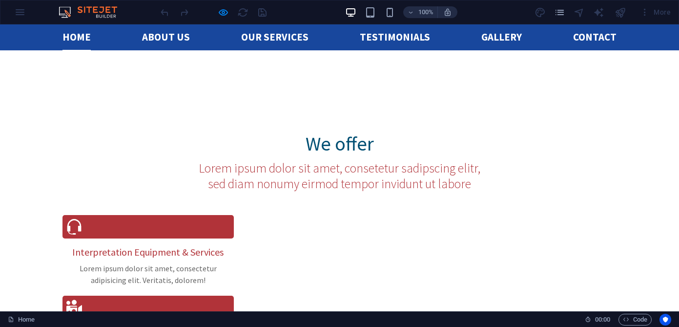
scroll to position [733, 0]
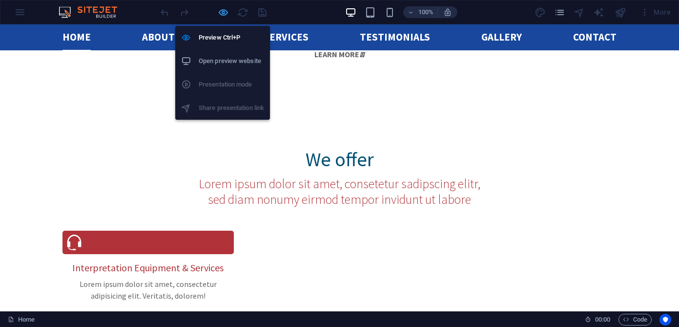
click at [219, 9] on icon "button" at bounding box center [223, 12] width 11 height 11
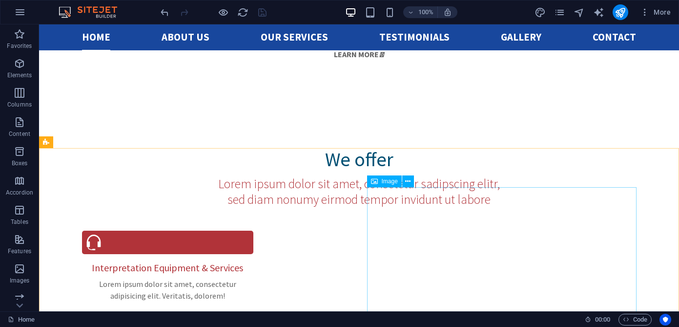
click at [389, 184] on span "Image" at bounding box center [390, 181] width 16 height 6
click at [387, 181] on span "Image" at bounding box center [390, 181] width 16 height 6
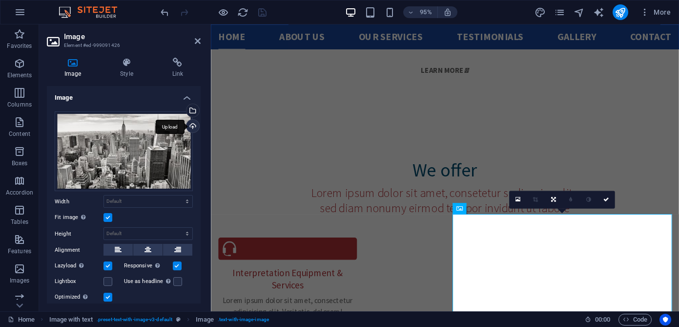
click at [189, 124] on div "Upload" at bounding box center [191, 127] width 15 height 15
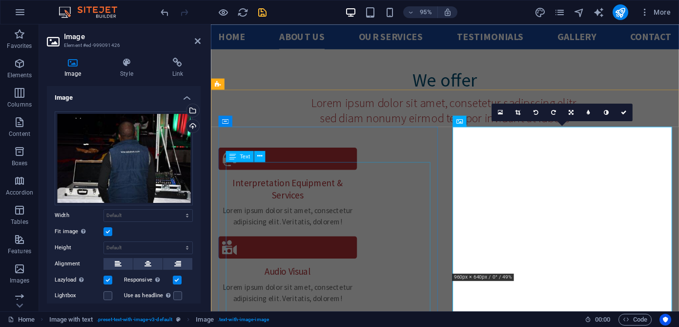
scroll to position [829, 0]
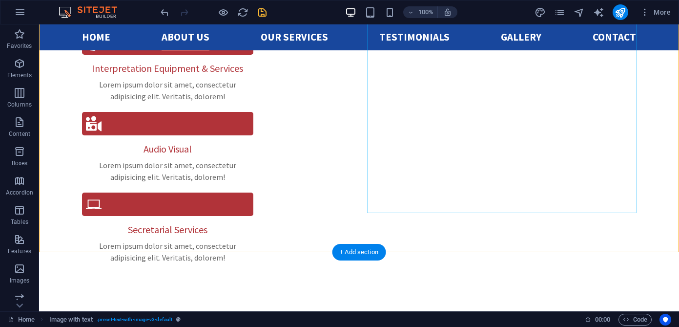
scroll to position [954, 0]
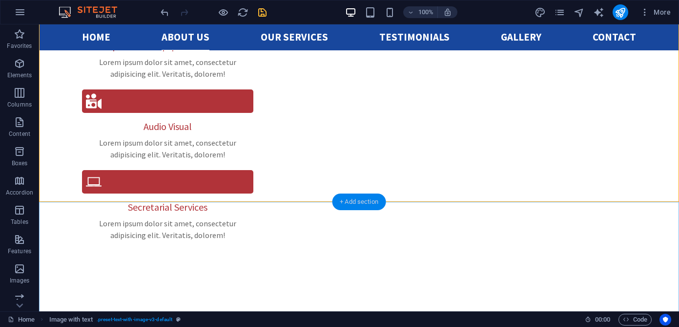
click at [367, 201] on div "+ Add section" at bounding box center [359, 201] width 54 height 17
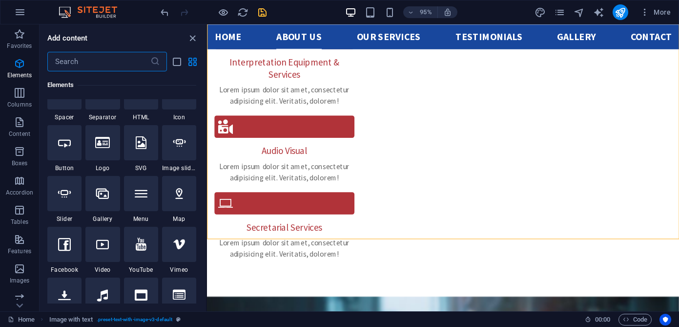
scroll to position [0, 0]
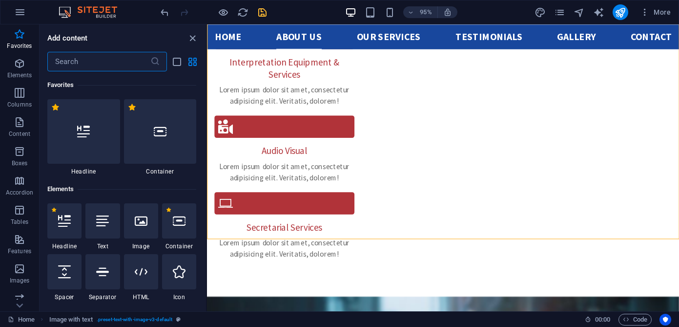
click at [111, 63] on input "text" at bounding box center [98, 62] width 103 height 20
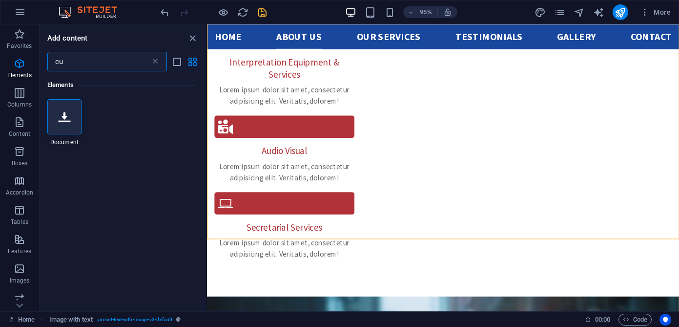
type input "c"
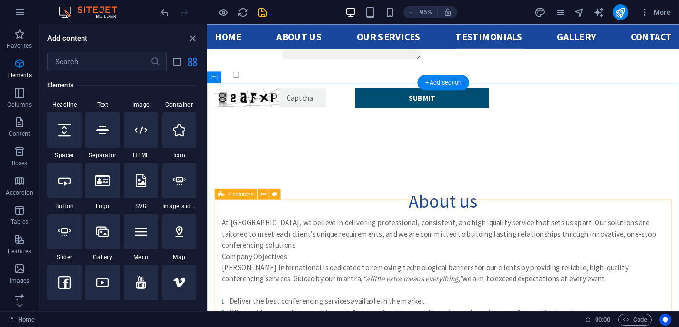
scroll to position [1686, 0]
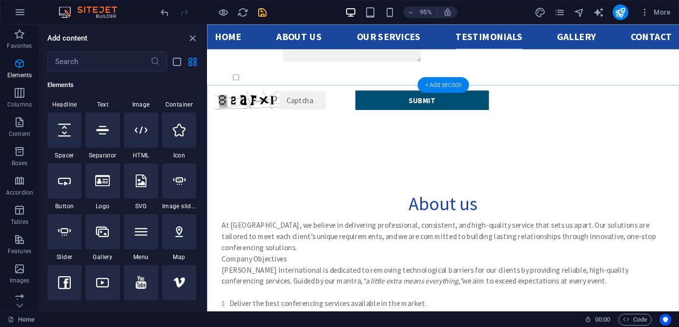
click at [437, 84] on div "+ Add section" at bounding box center [442, 85] width 51 height 16
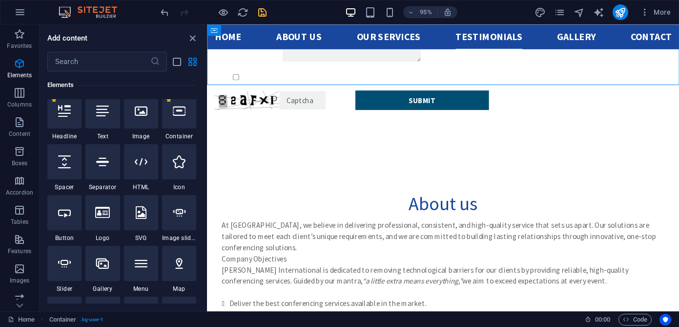
scroll to position [111, 0]
click at [177, 212] on icon at bounding box center [179, 211] width 13 height 13
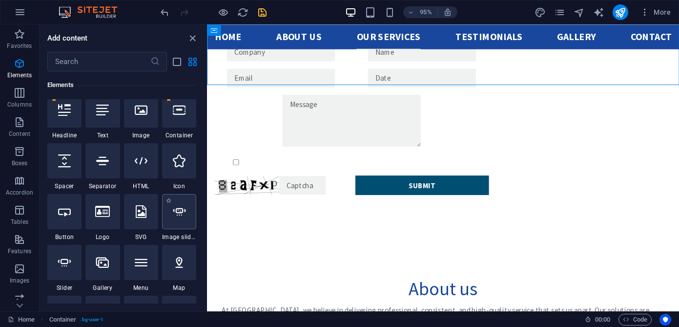
select select "ms"
select select "s"
select select "progressive"
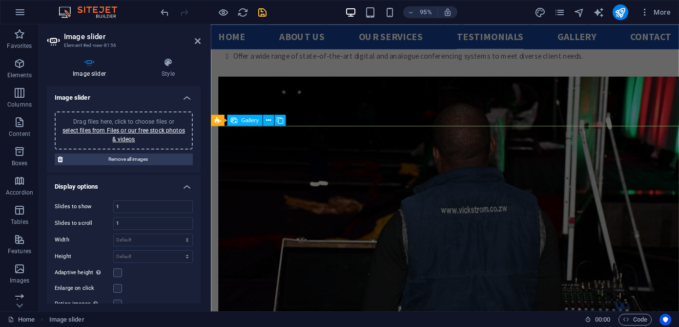
scroll to position [1966, 0]
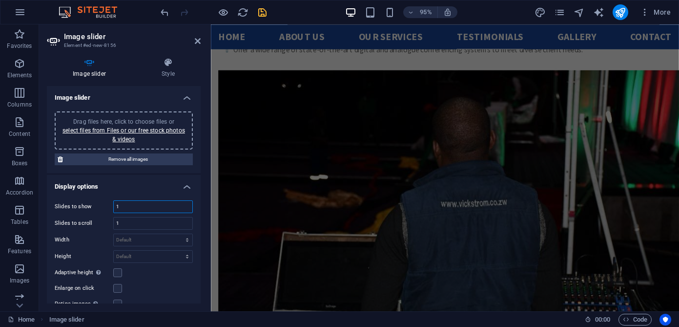
click at [156, 207] on input "1" at bounding box center [153, 207] width 79 height 12
type input "5"
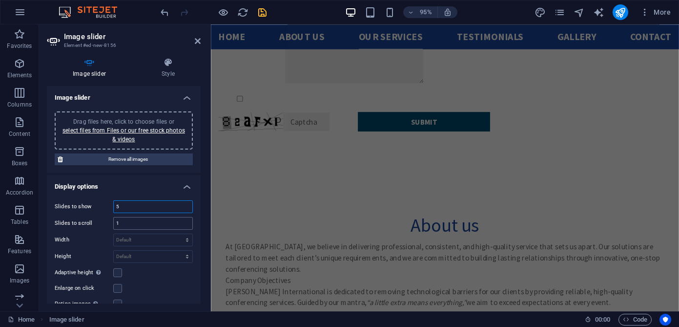
scroll to position [1597, 0]
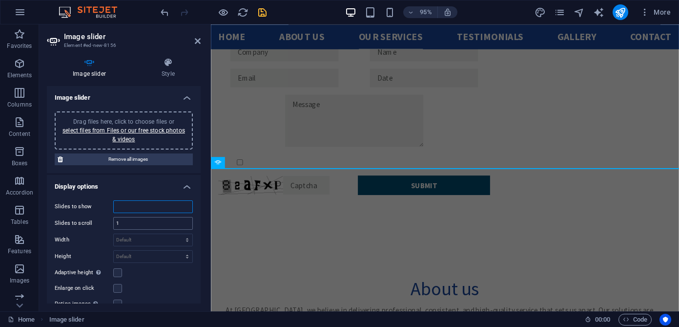
type input "1"
click at [124, 227] on input "1" at bounding box center [153, 223] width 79 height 12
type input "5"
click at [150, 284] on div "Enlarge on click" at bounding box center [124, 288] width 138 height 12
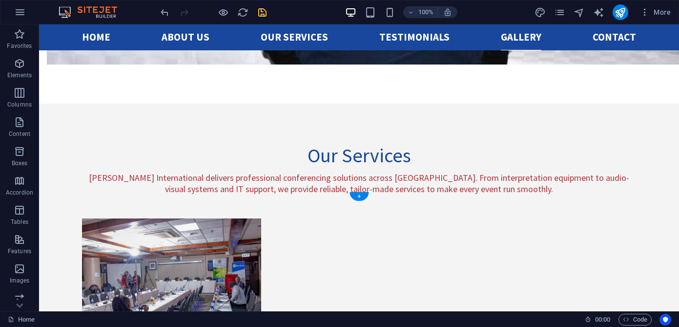
scroll to position [2421, 0]
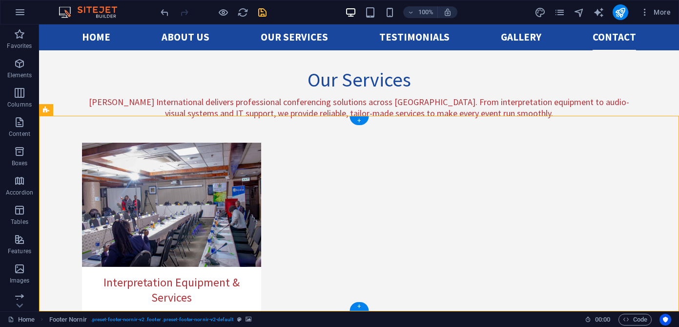
drag, startPoint x: 137, startPoint y: 175, endPoint x: 86, endPoint y: 189, distance: 53.0
drag, startPoint x: 172, startPoint y: 175, endPoint x: 123, endPoint y: 184, distance: 49.6
click at [263, 13] on icon "save" at bounding box center [262, 12] width 11 height 11
checkbox input "false"
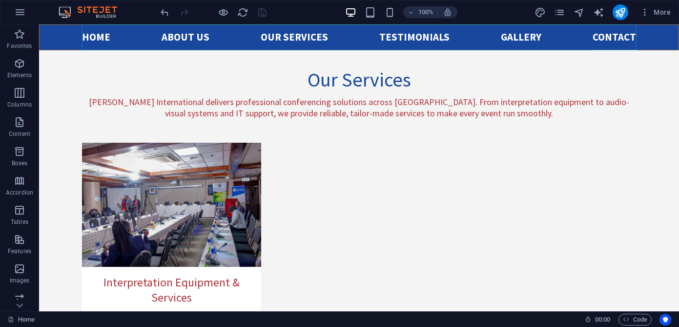
click at [412, 37] on nav "Home About us Our services Testimonials Gallery Contact" at bounding box center [359, 37] width 554 height 26
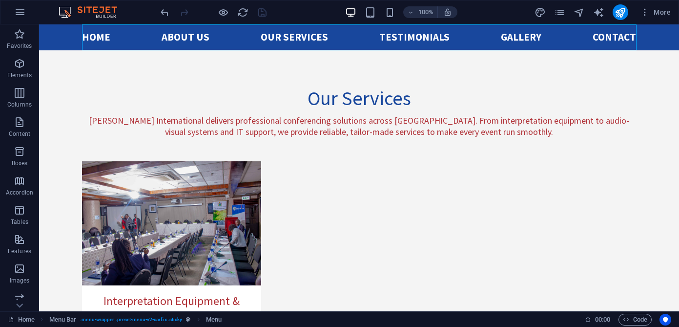
scroll to position [2335, 0]
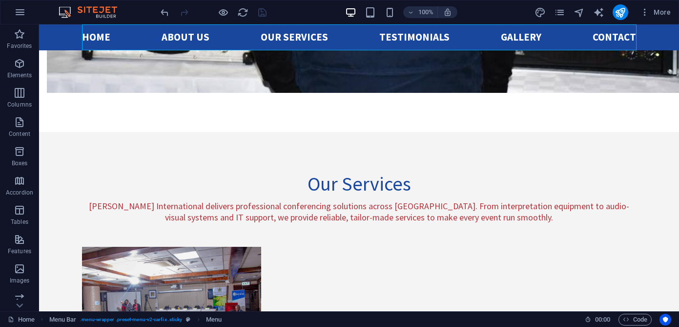
select select
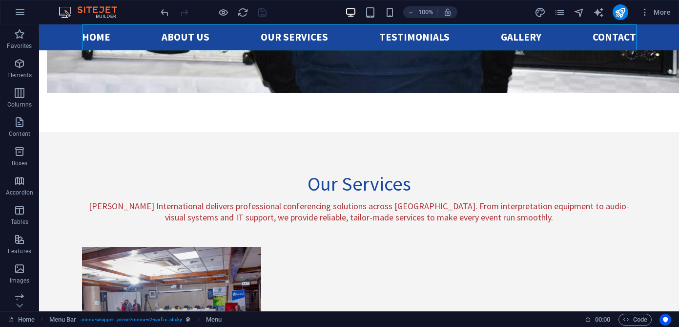
select select
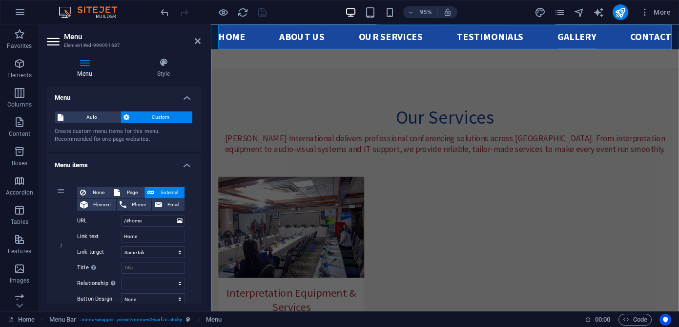
click at [498, 37] on nav "Home About us Our services Testimonials Gallery Contact" at bounding box center [457, 37] width 477 height 26
click at [492, 37] on nav "Home About us Our services Testimonials Gallery Contact" at bounding box center [457, 37] width 477 height 26
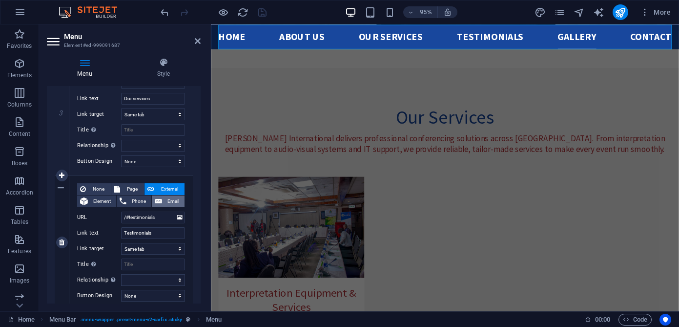
scroll to position [415, 0]
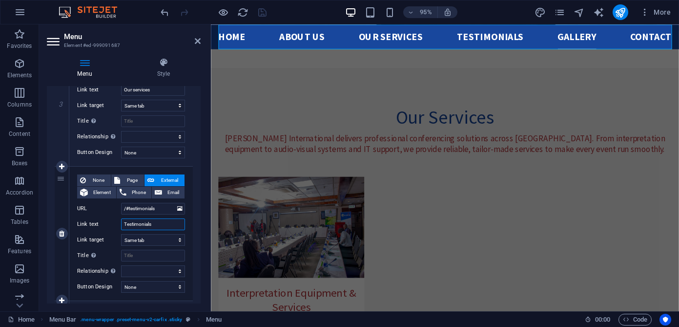
click at [158, 224] on input "Testimonials" at bounding box center [153, 224] width 64 height 12
drag, startPoint x: 158, startPoint y: 224, endPoint x: 119, endPoint y: 224, distance: 39.0
click at [119, 224] on div "Link text Testimonials" at bounding box center [131, 224] width 108 height 12
type input "O"
select select
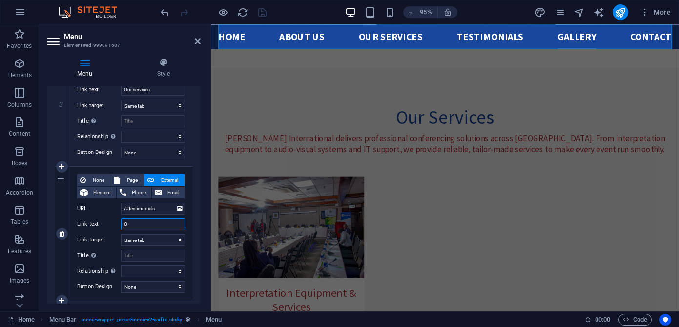
select select
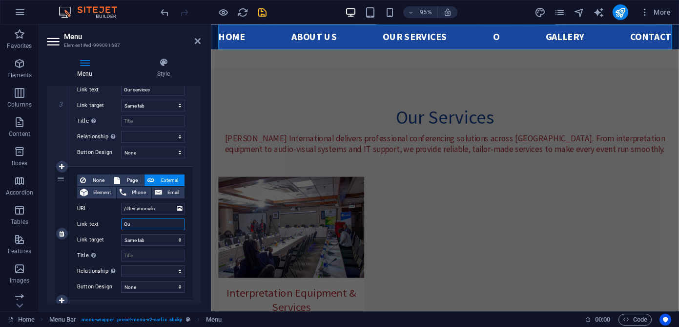
type input "Our"
select select
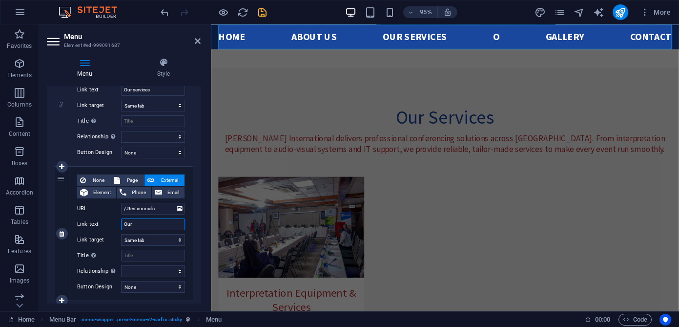
select select
type input "Our"
select select
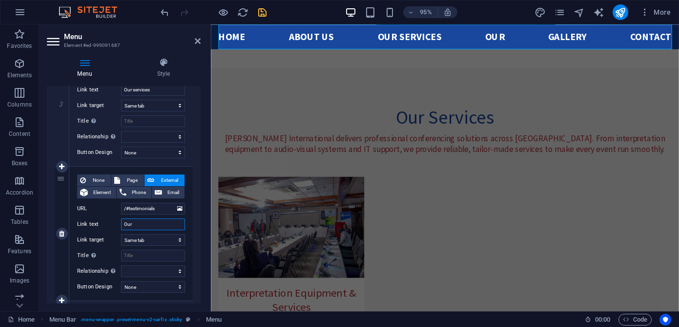
select select
type input "Our se"
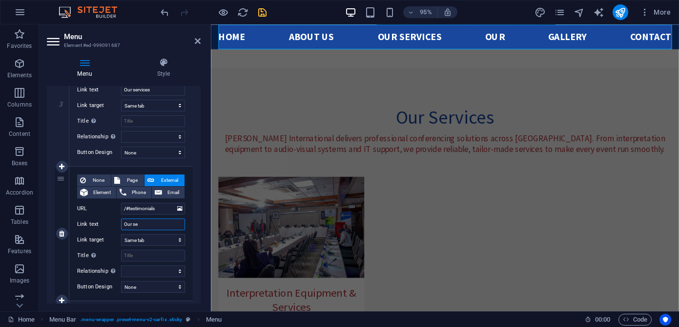
select select
type input "Our ser"
select select
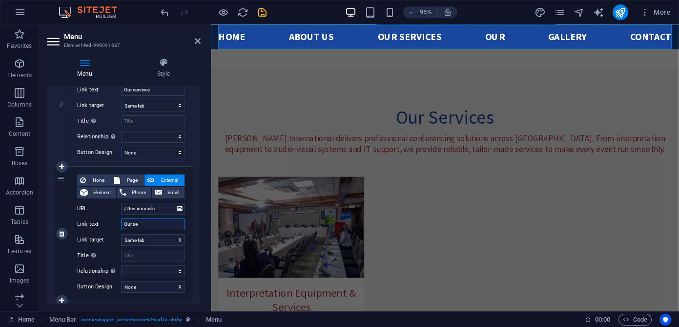
select select
type input "Our serv"
select select
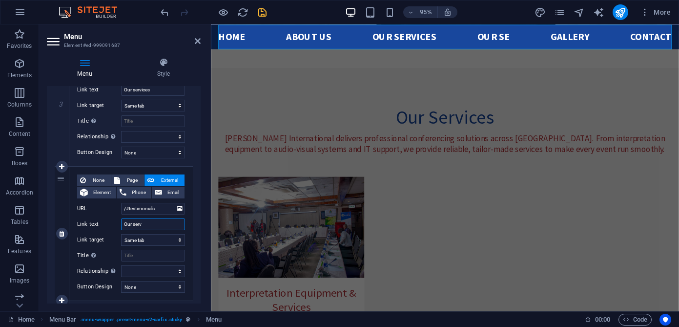
select select
type input "Our services"
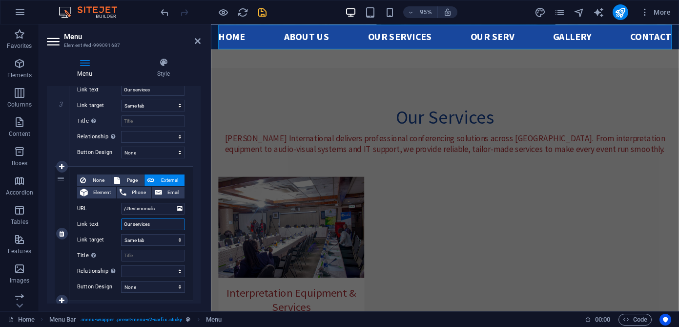
select select
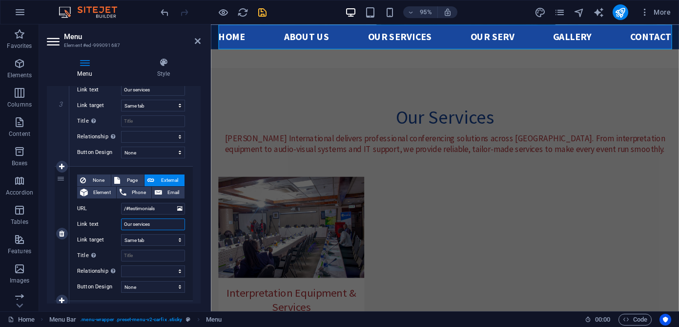
select select
type input "Our servic"
select select
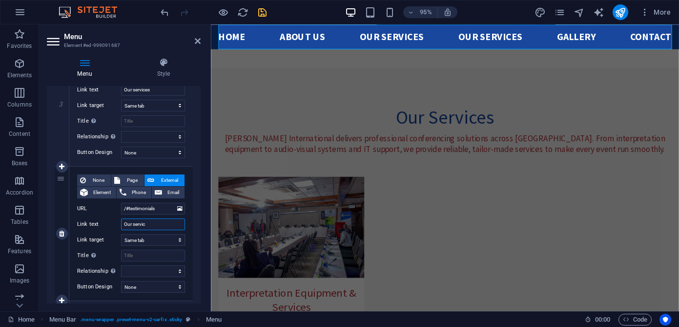
select select
type input "Our"
select select
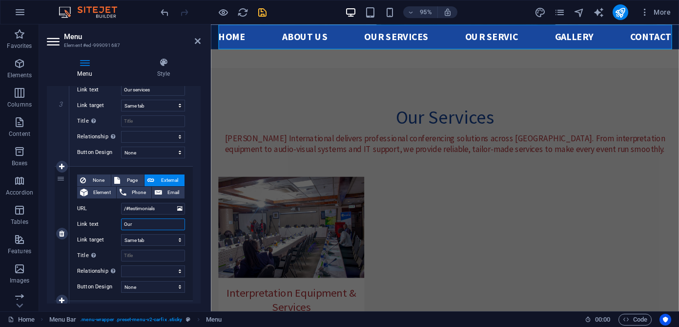
select select
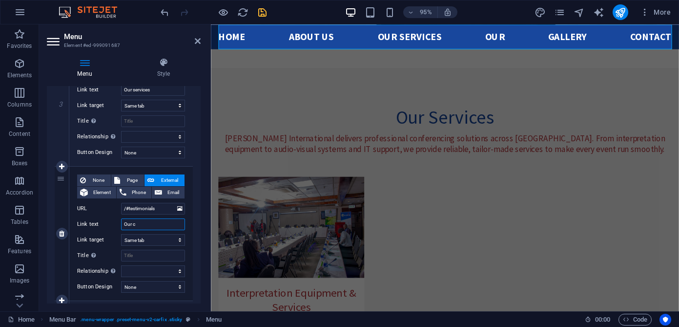
type input "Our cl"
select select
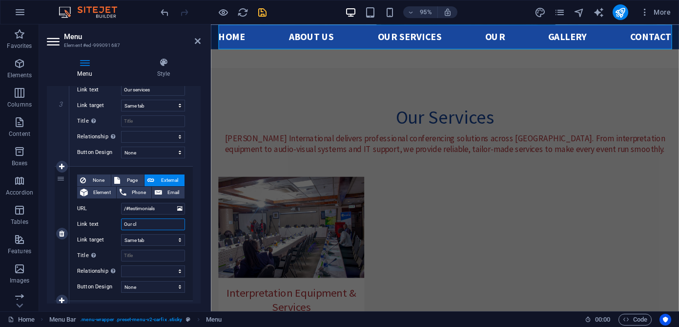
select select
type input "Our clien"
select select
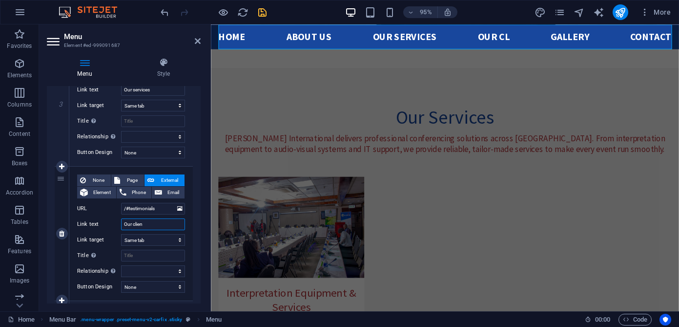
select select
type input "Our clients"
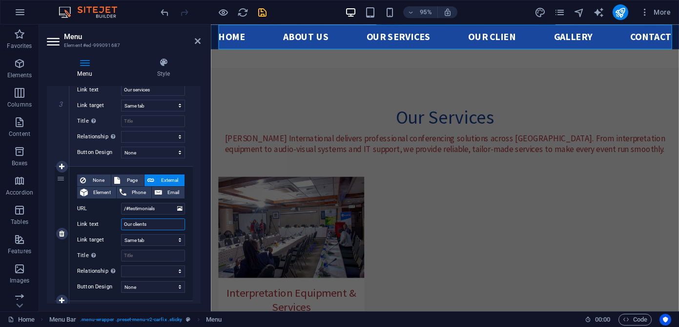
select select
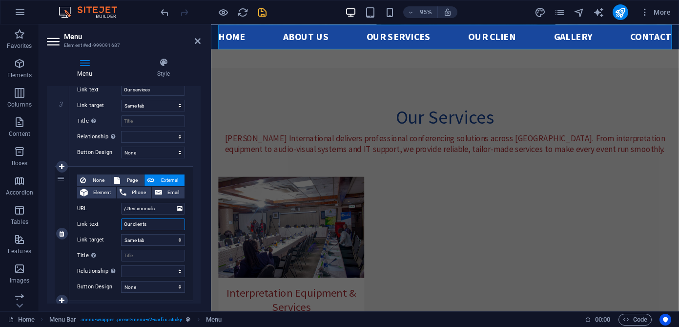
select select
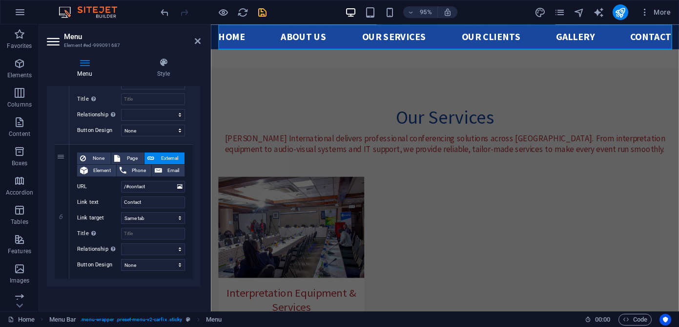
scroll to position [708, 0]
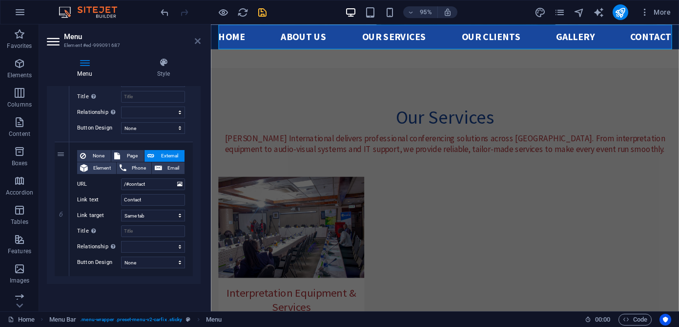
type input "Our clients"
click at [198, 44] on icon at bounding box center [198, 41] width 6 height 8
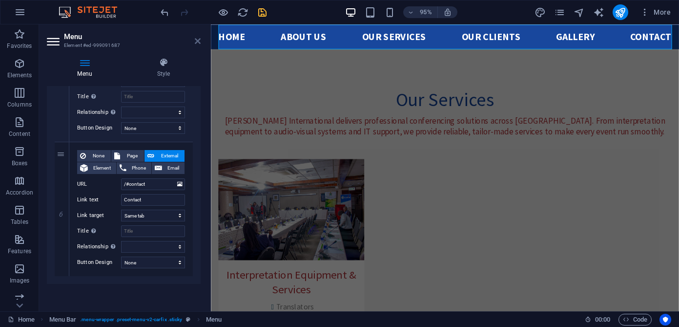
scroll to position [2421, 0]
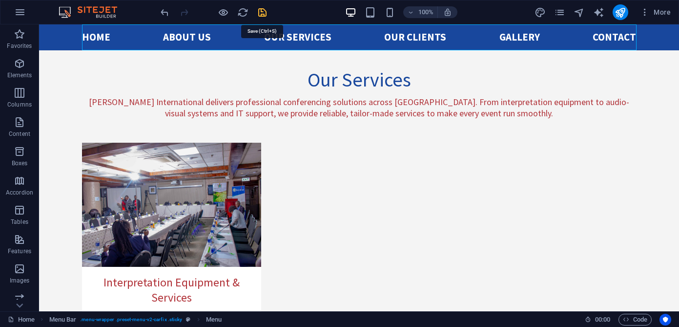
click at [263, 13] on icon "save" at bounding box center [262, 12] width 11 height 11
checkbox input "false"
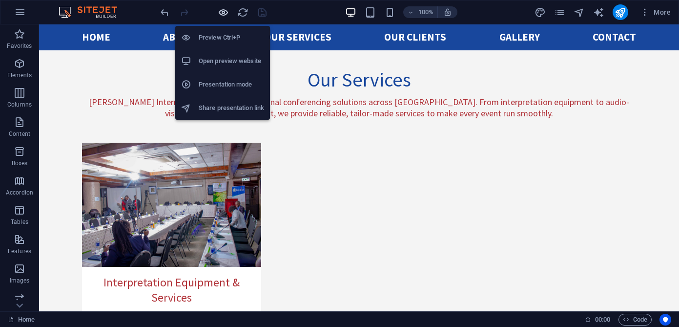
click at [222, 10] on icon "button" at bounding box center [223, 12] width 11 height 11
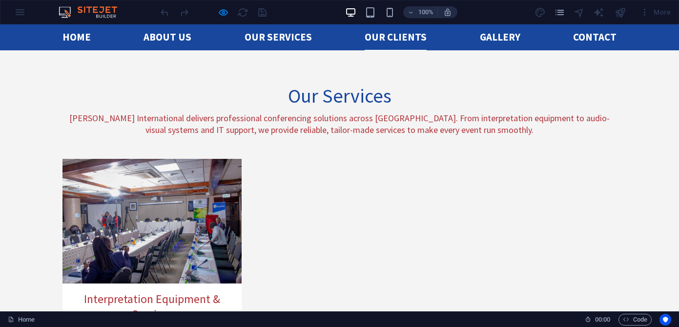
click at [396, 40] on link "Our clients" at bounding box center [396, 37] width 62 height 26
click at [394, 34] on link "Our clients" at bounding box center [396, 37] width 62 height 26
click at [297, 37] on link "Our services" at bounding box center [278, 37] width 67 height 26
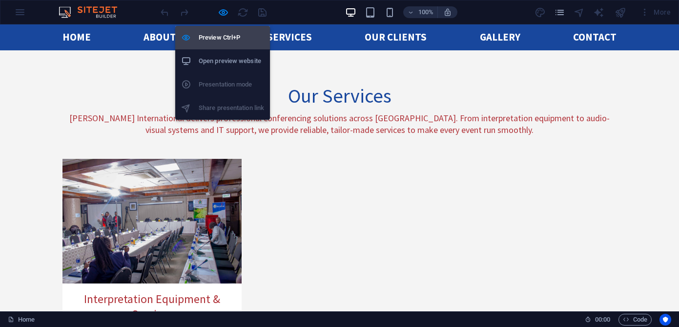
click at [226, 39] on h6 "Preview Ctrl+P" at bounding box center [231, 38] width 65 height 12
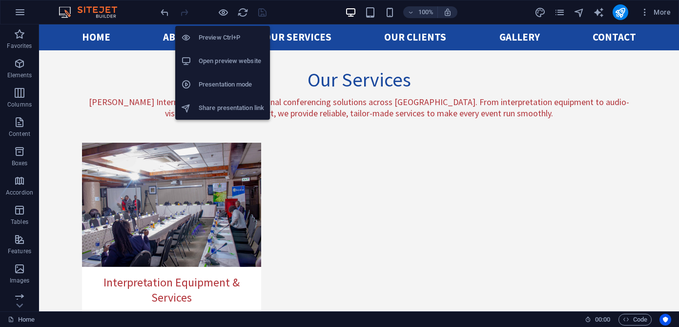
click at [224, 61] on h6 "Open preview website" at bounding box center [231, 61] width 65 height 12
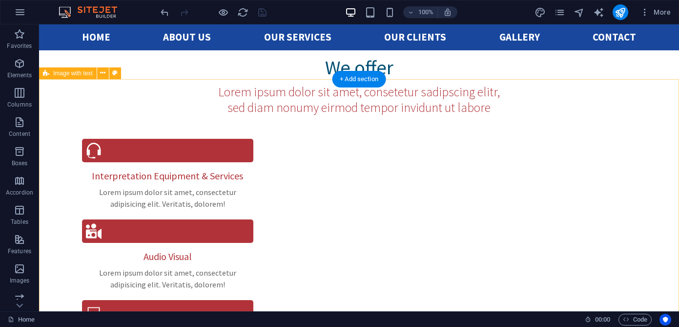
scroll to position [799, 0]
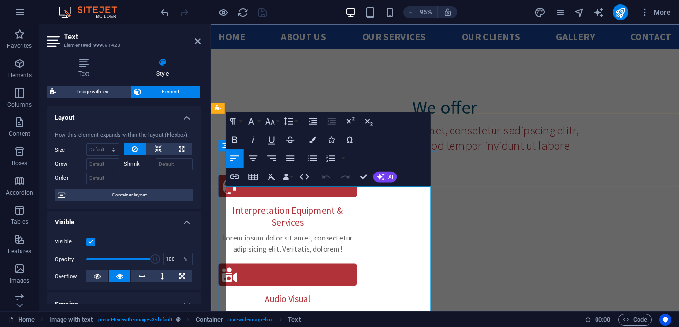
drag, startPoint x: 297, startPoint y: 257, endPoint x: 220, endPoint y: 257, distance: 77.1
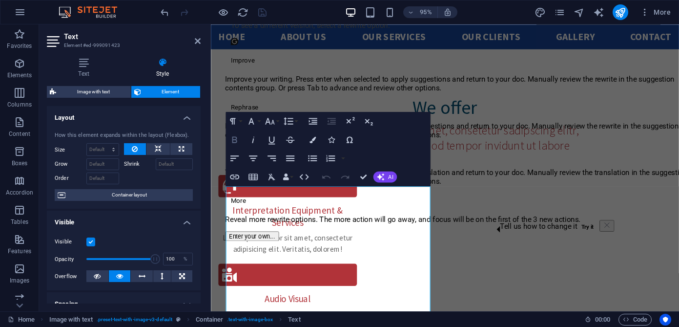
click at [234, 138] on icon "button" at bounding box center [234, 139] width 11 height 11
click at [235, 139] on icon "button" at bounding box center [234, 139] width 5 height 6
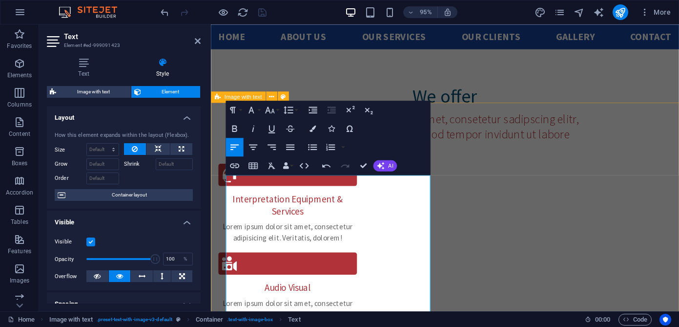
drag, startPoint x: 295, startPoint y: 259, endPoint x: 222, endPoint y: 259, distance: 73.2
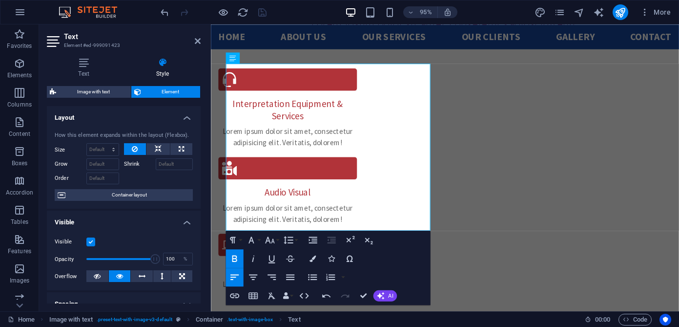
scroll to position [927, 0]
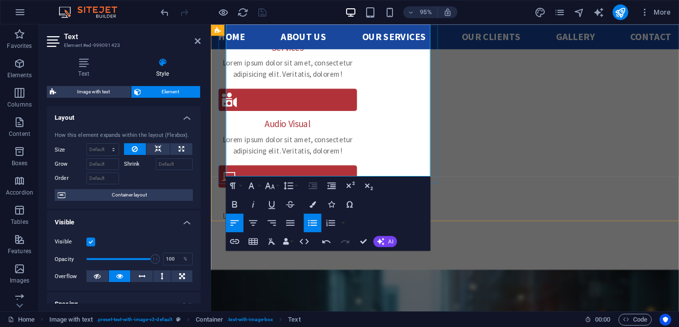
scroll to position [984, 0]
